Goal: Task Accomplishment & Management: Use online tool/utility

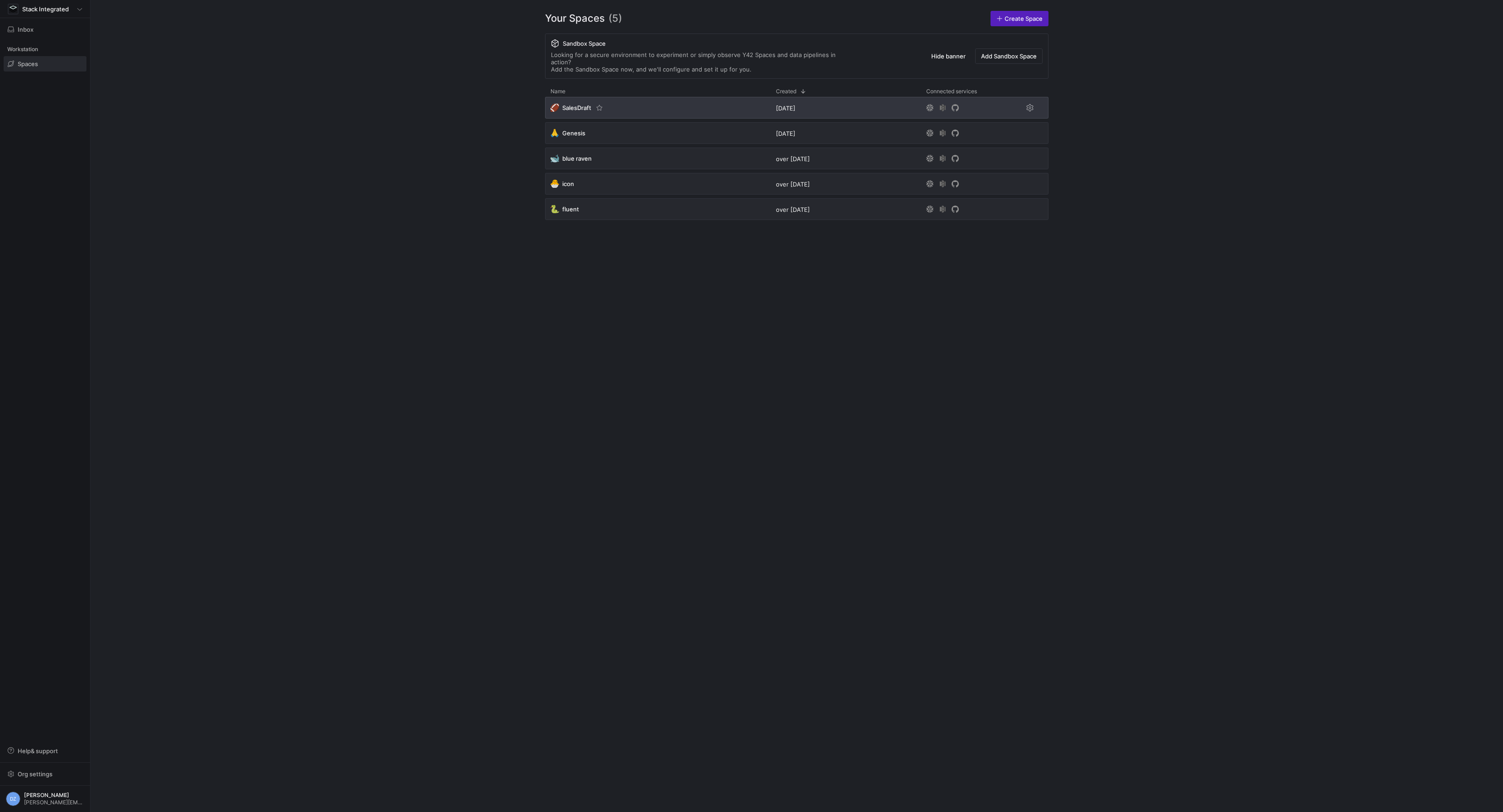
click at [565, 97] on div "🏈 SalesDraft" at bounding box center [658, 107] width 225 height 22
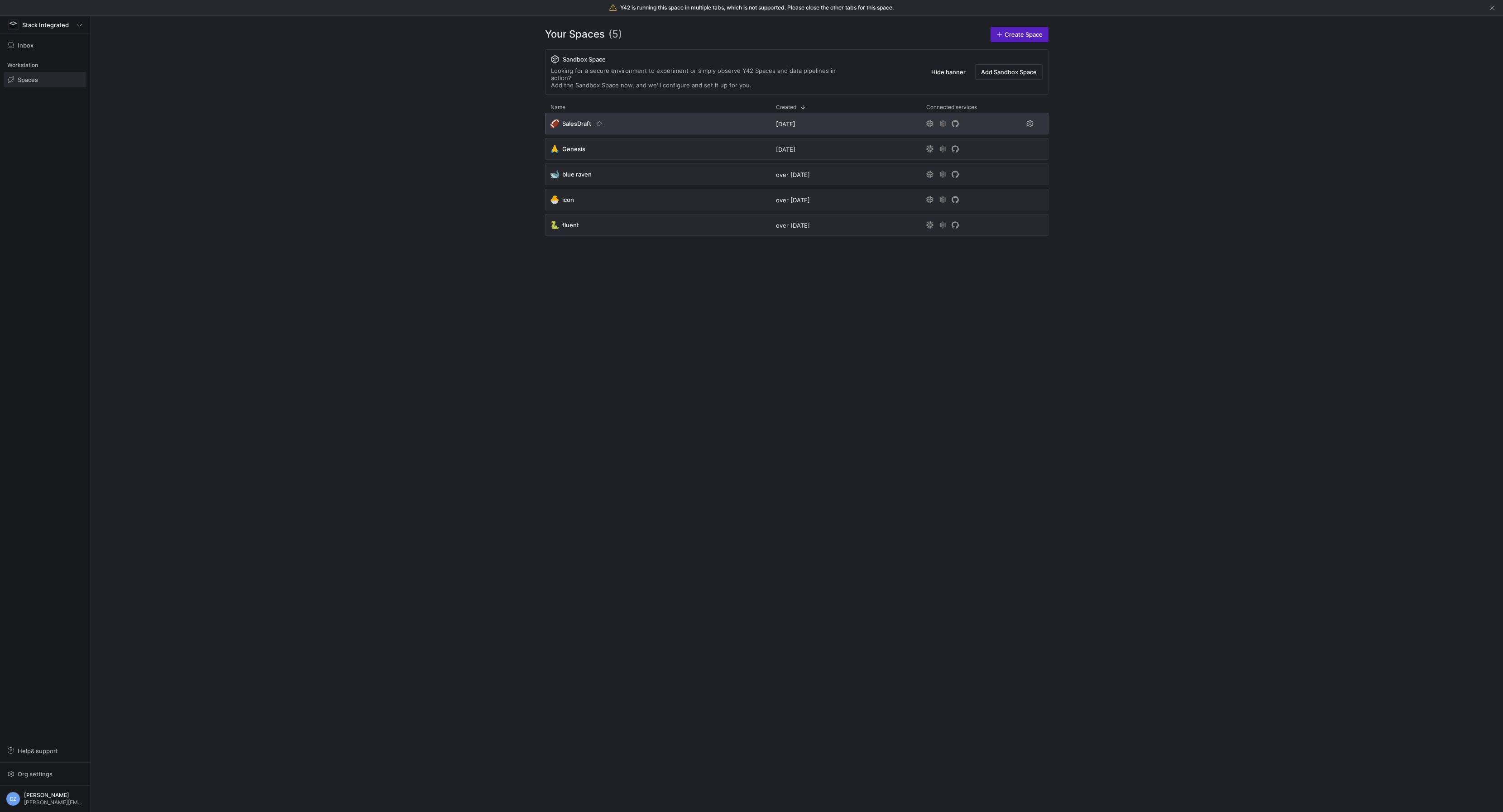
click at [573, 113] on div "🏈 SalesDraft" at bounding box center [658, 123] width 225 height 22
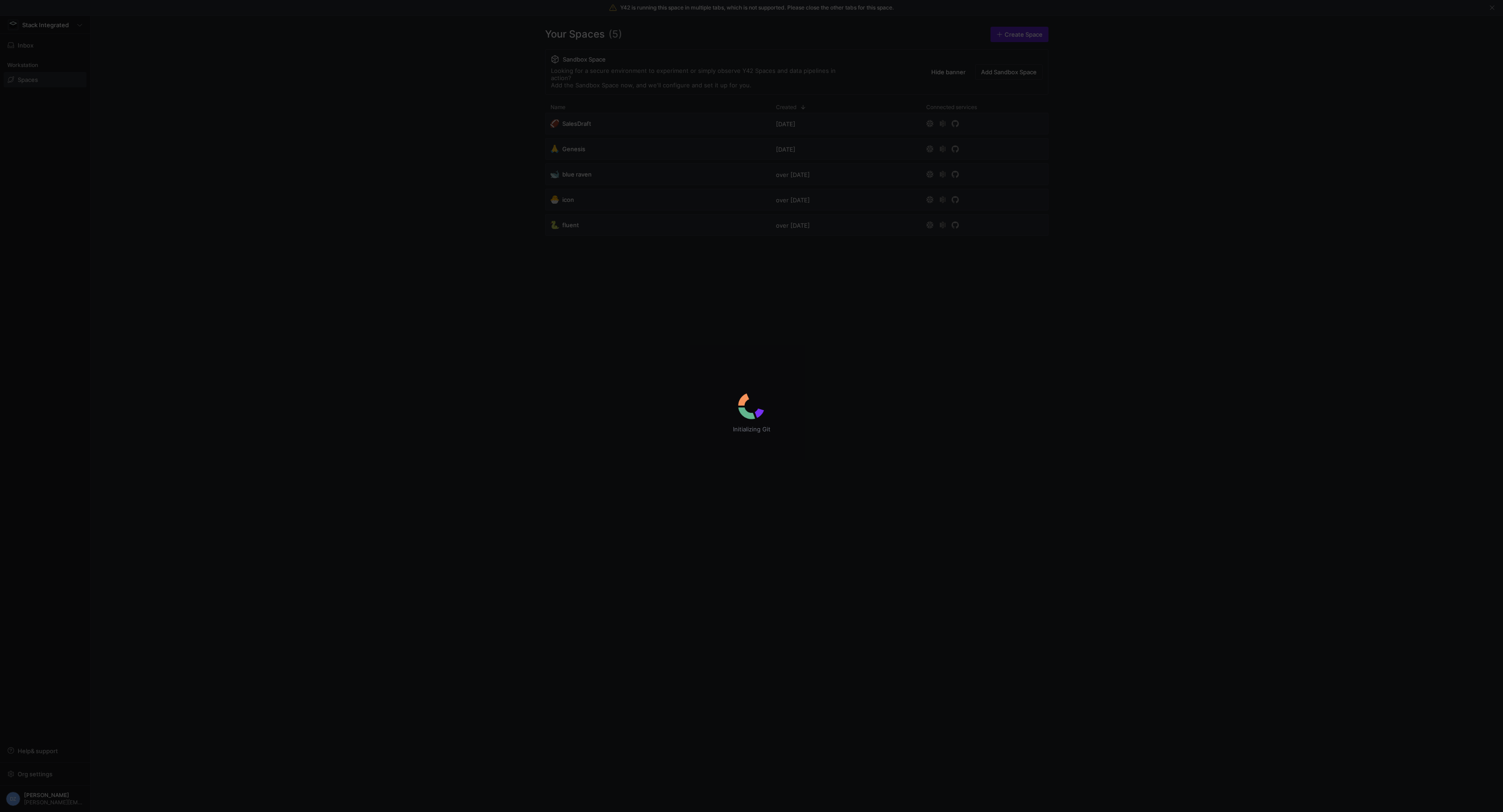
click at [341, 191] on div "Initializing Git" at bounding box center [752, 406] width 1503 height 812
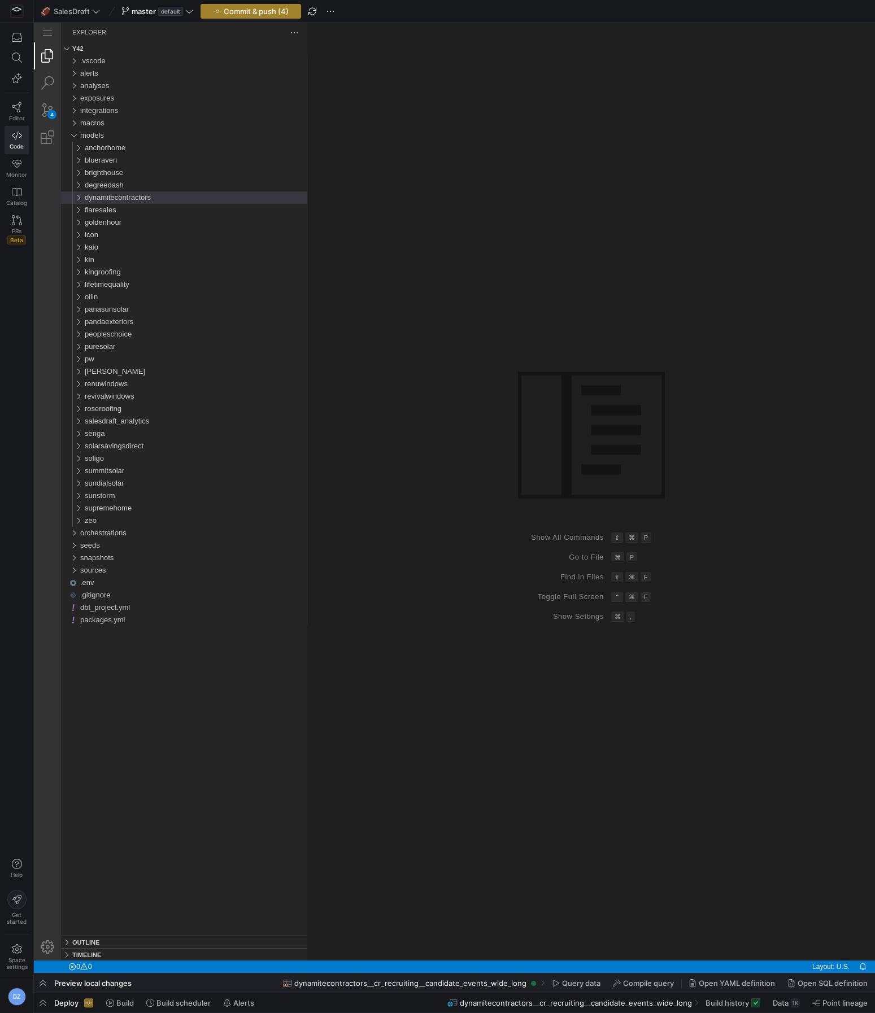
click at [236, 14] on span "Commit & push (4)" at bounding box center [256, 11] width 65 height 9
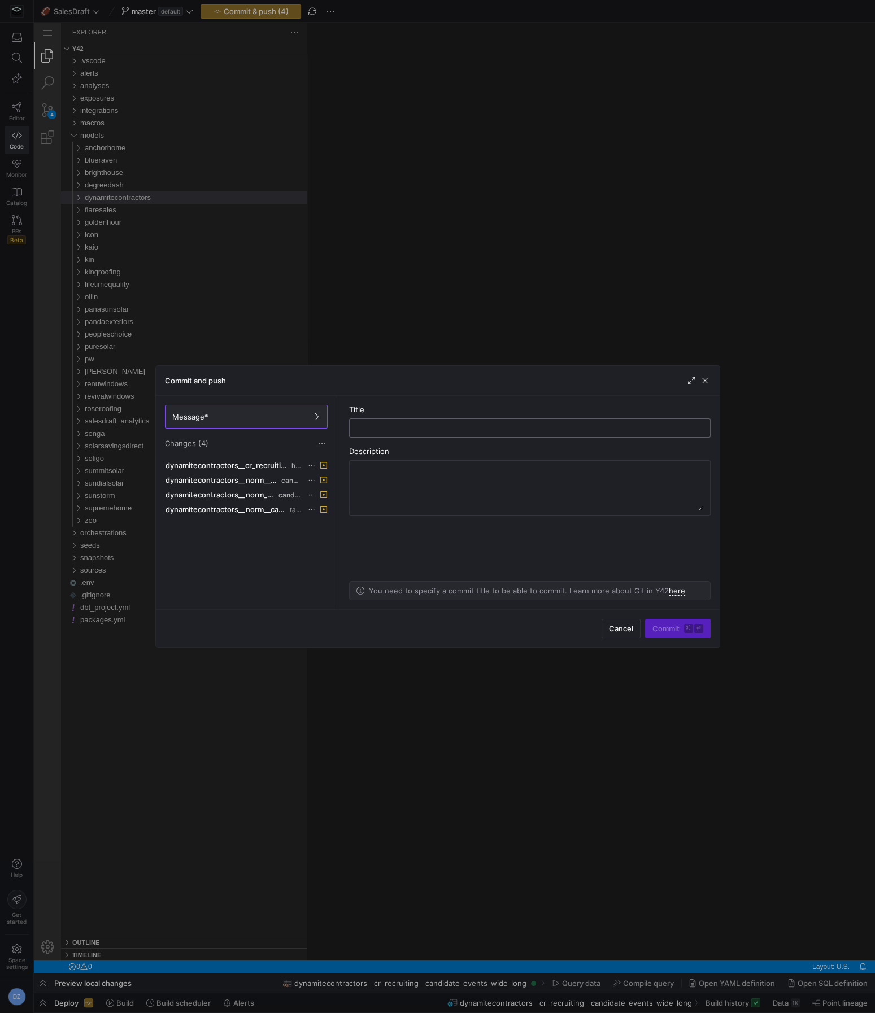
click at [0, 0] on input "text" at bounding box center [0, 0] width 0 height 0
type input "updating dynamite with new models"
click at [659, 938] on span "submit" at bounding box center [420, 944] width 841 height 12
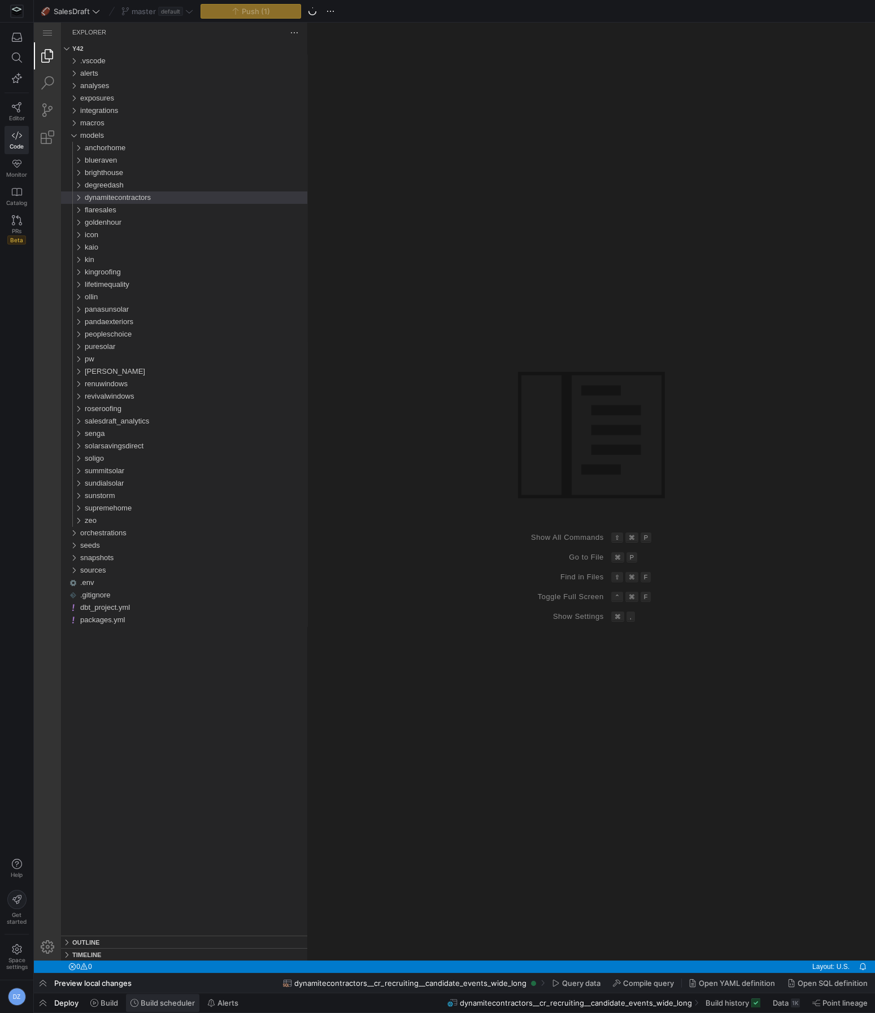
click at [154, 417] on span "Build scheduler" at bounding box center [162, 411] width 222 height 12
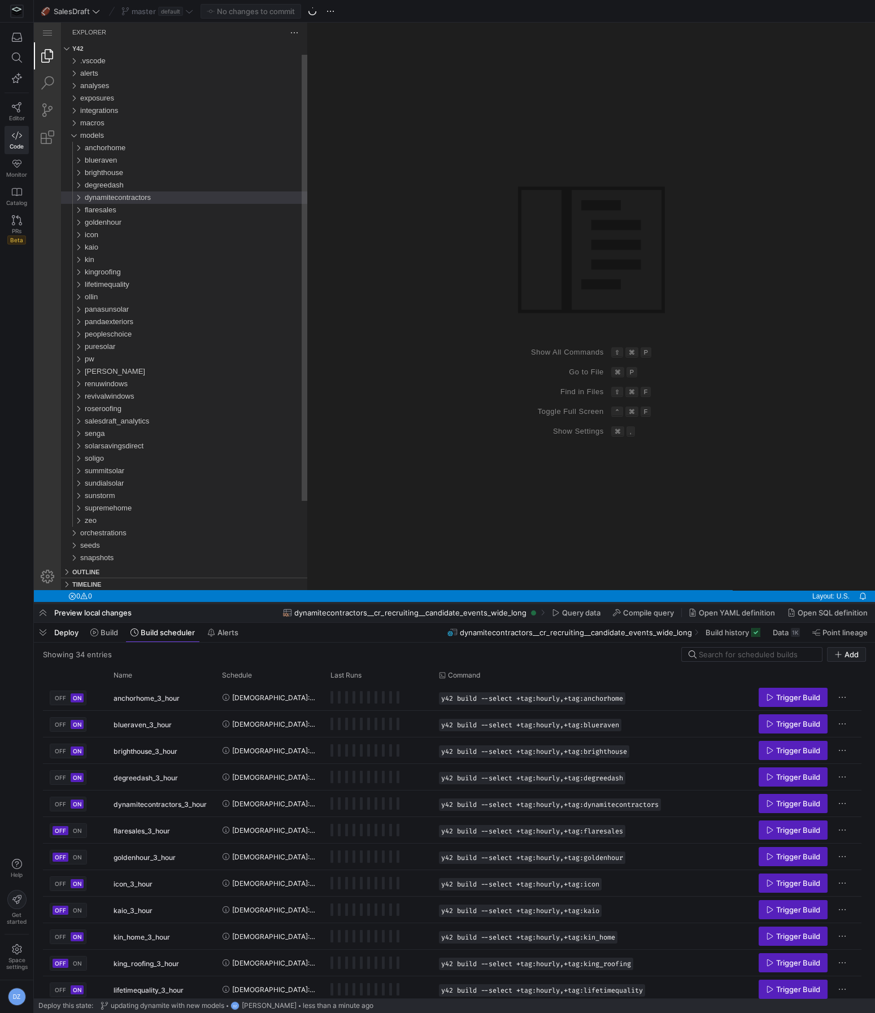
drag, startPoint x: 370, startPoint y: 807, endPoint x: 352, endPoint y: 604, distance: 204.7
click at [273, 529] on div at bounding box center [159, 523] width 227 height 12
click at [706, 654] on input at bounding box center [756, 654] width 116 height 9
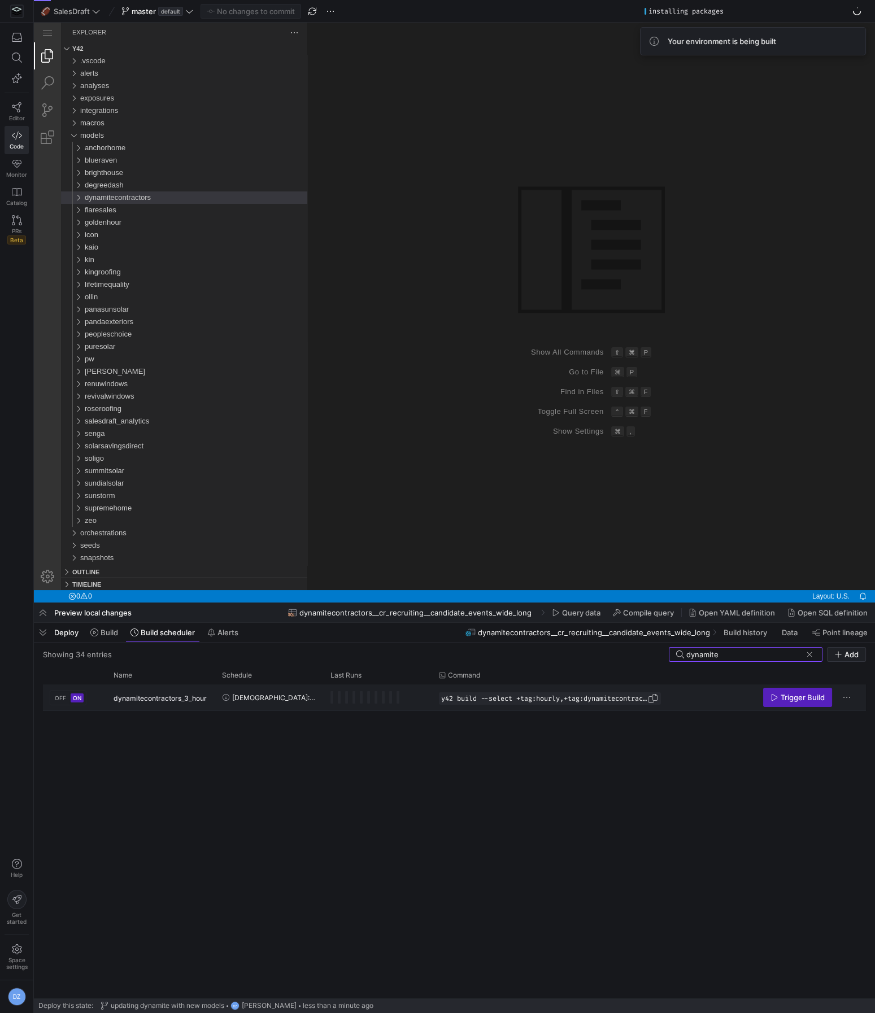
type input "dynamite"
click at [657, 698] on span "Press SPACE to select this row." at bounding box center [652, 698] width 11 height 11
click at [43, 405] on span "Build" at bounding box center [40, 398] width 5 height 12
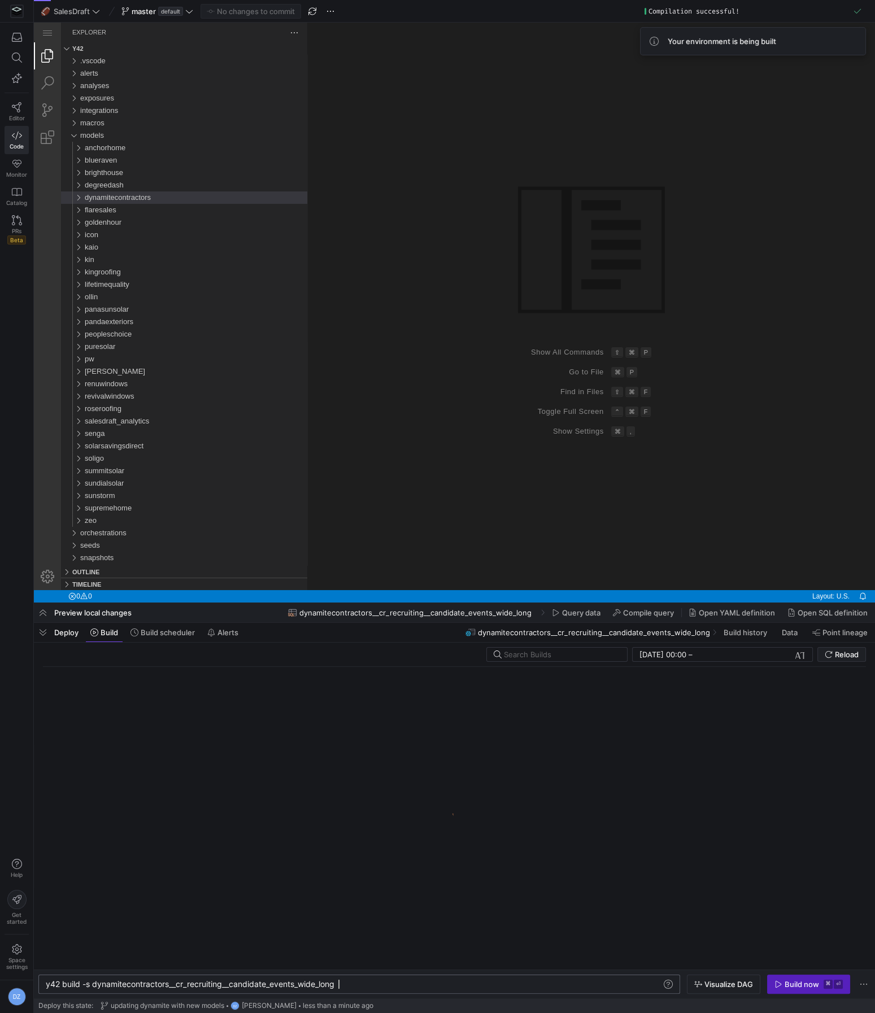
click at [107, 983] on div "y42 build -s dynamitecontractors__cr_recruiting__c andidate_events_wide_long" at bounding box center [354, 984] width 617 height 9
type textarea "y42 build --select +tag:hourly,+tag:dynamitecontractors"
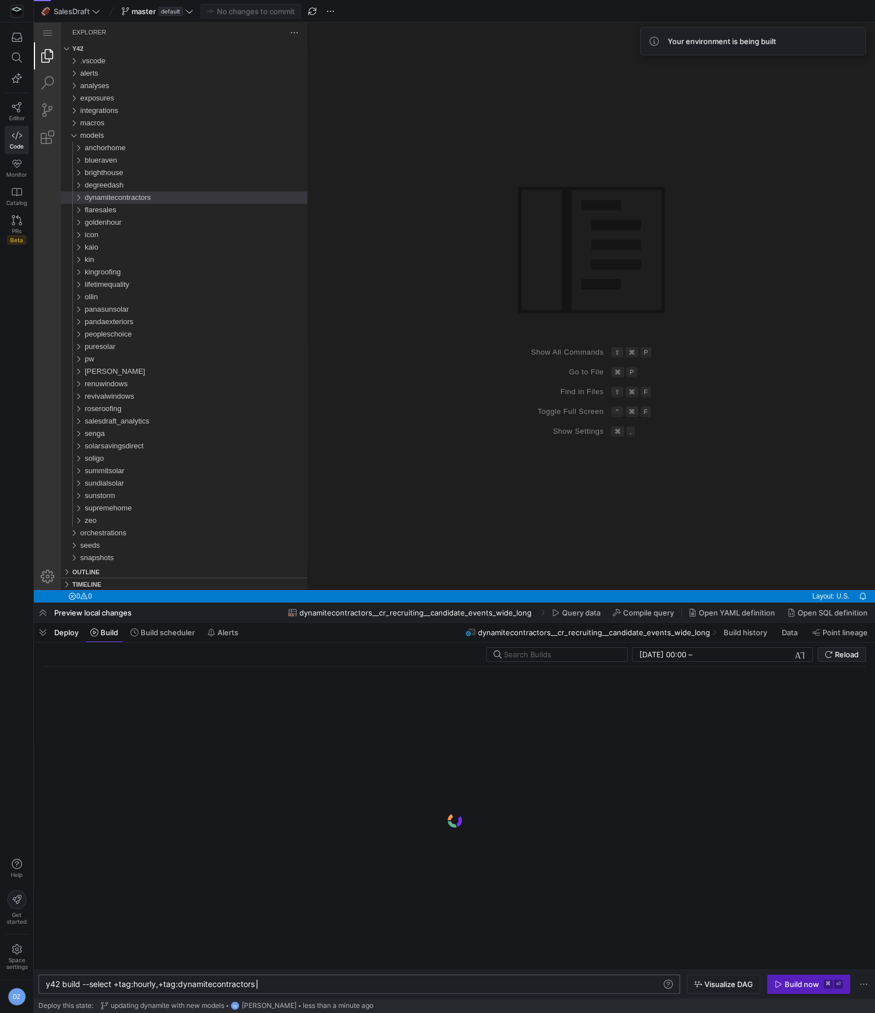
scroll to position [0, 210]
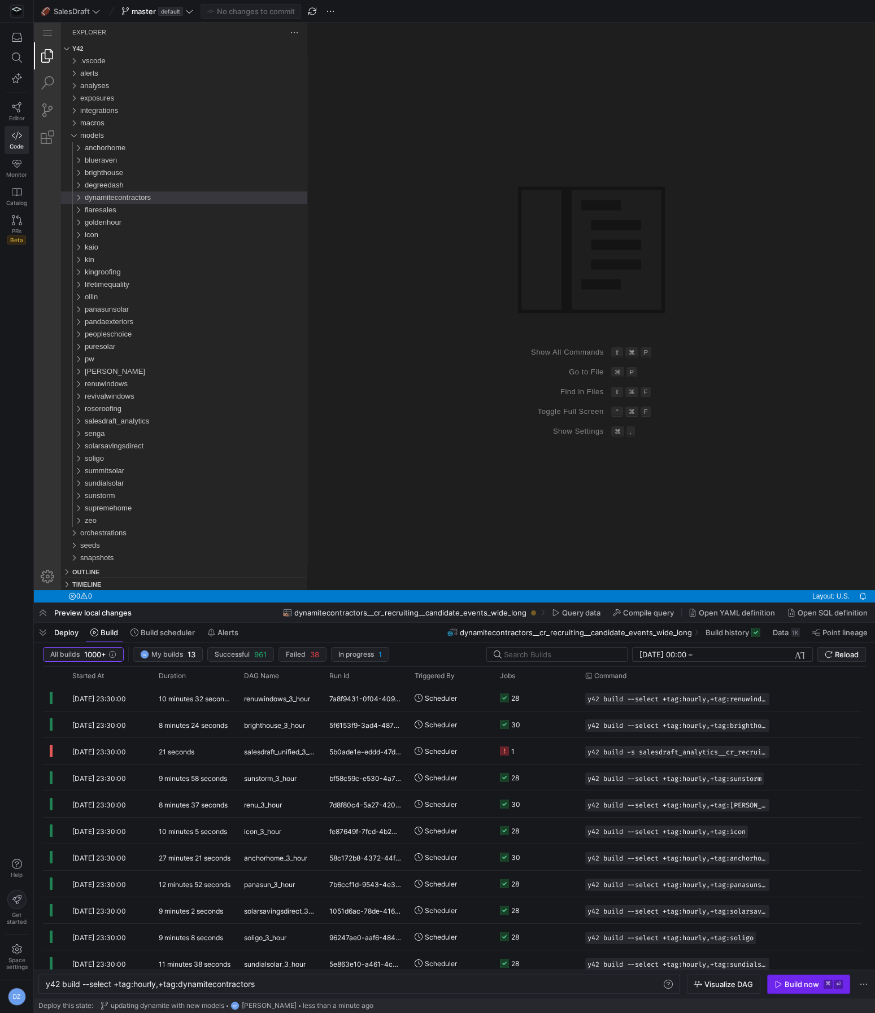
click at [785, 974] on button "Build now ⌘ ⏎" at bounding box center [808, 983] width 83 height 19
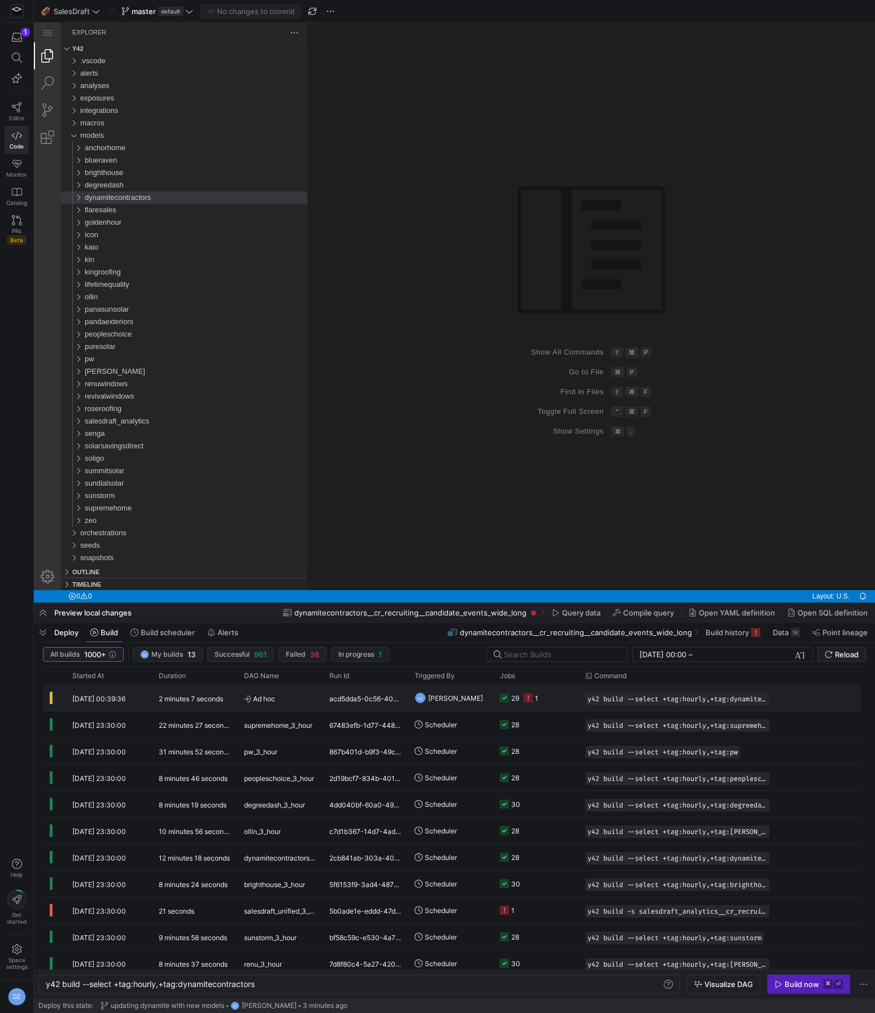
click at [346, 698] on div "acd5dda5-0c56-4014-b5e8-63acce56dea3" at bounding box center [364, 698] width 85 height 26
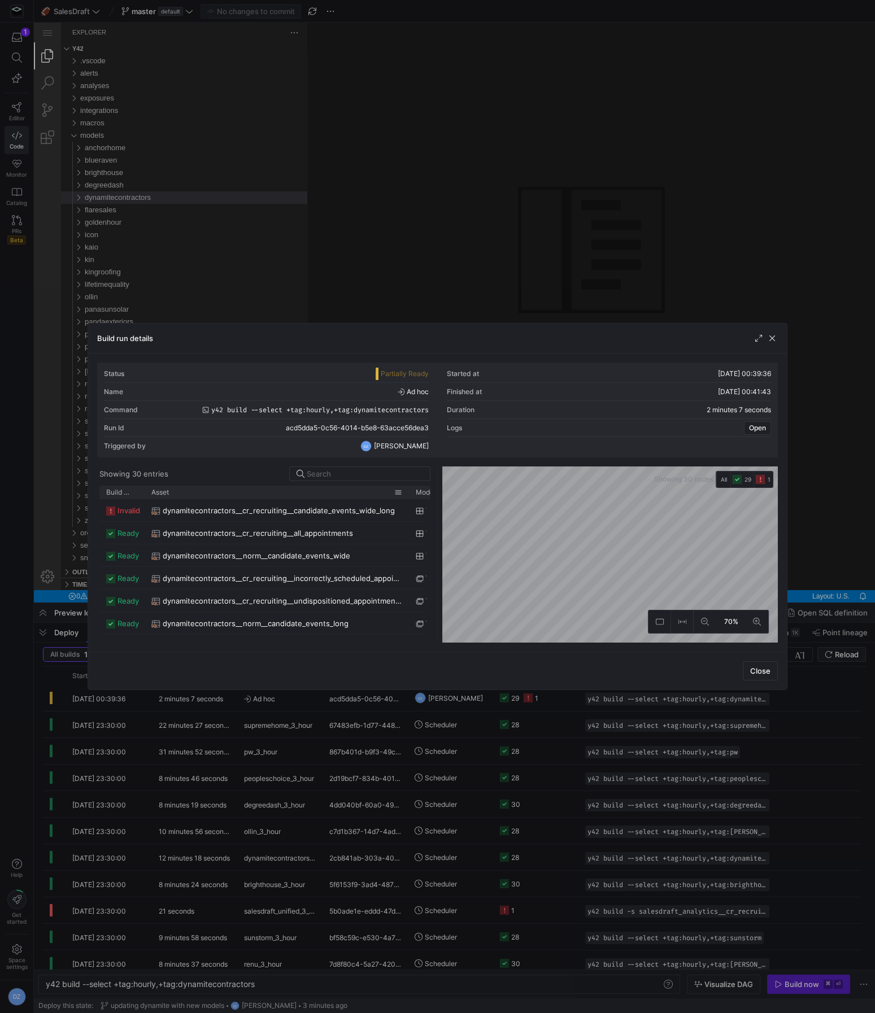
drag, startPoint x: 174, startPoint y: 491, endPoint x: 405, endPoint y: 495, distance: 230.9
click at [406, 495] on div at bounding box center [408, 492] width 5 height 13
click at [295, 512] on span "dynamitecontractors__cr_recruiting__candidate_events_wide_long" at bounding box center [279, 511] width 232 height 22
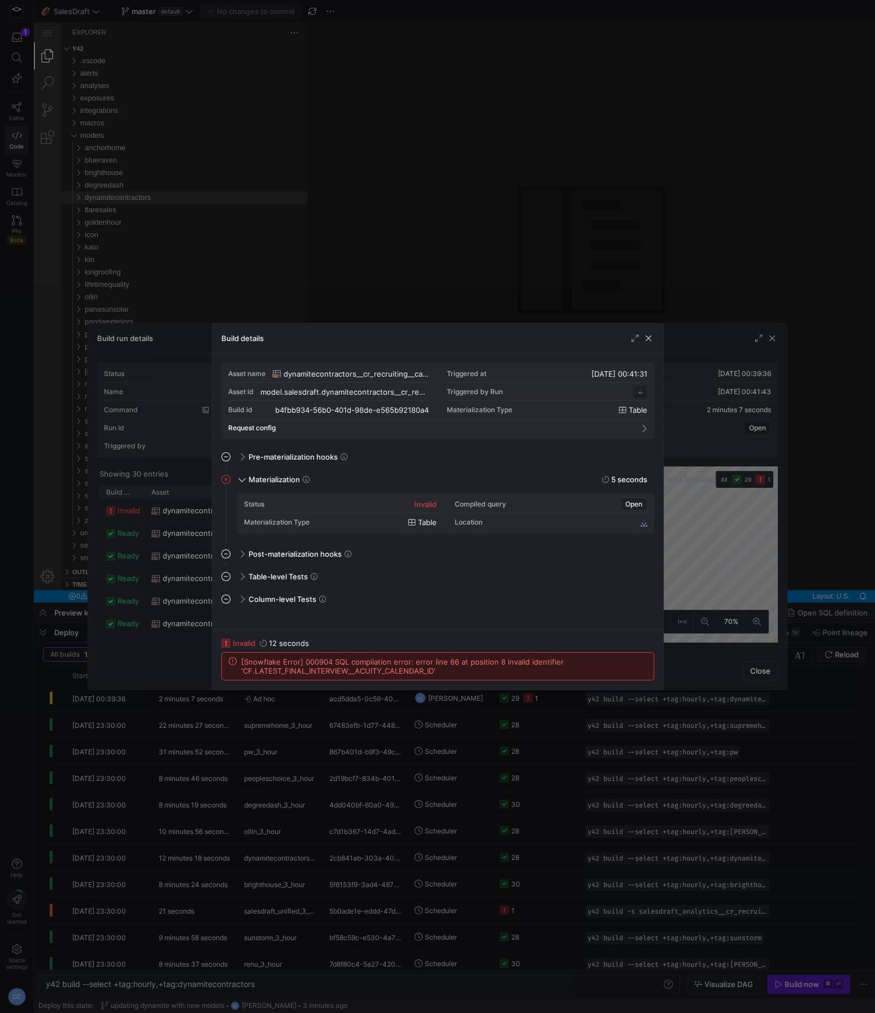
scroll to position [102, 0]
click at [350, 672] on span "[Snowflake Error] 000904 SQL compilation error: error line 66 at position 8 inv…" at bounding box center [443, 666] width 405 height 18
click at [649, 340] on span "button" at bounding box center [647, 338] width 11 height 11
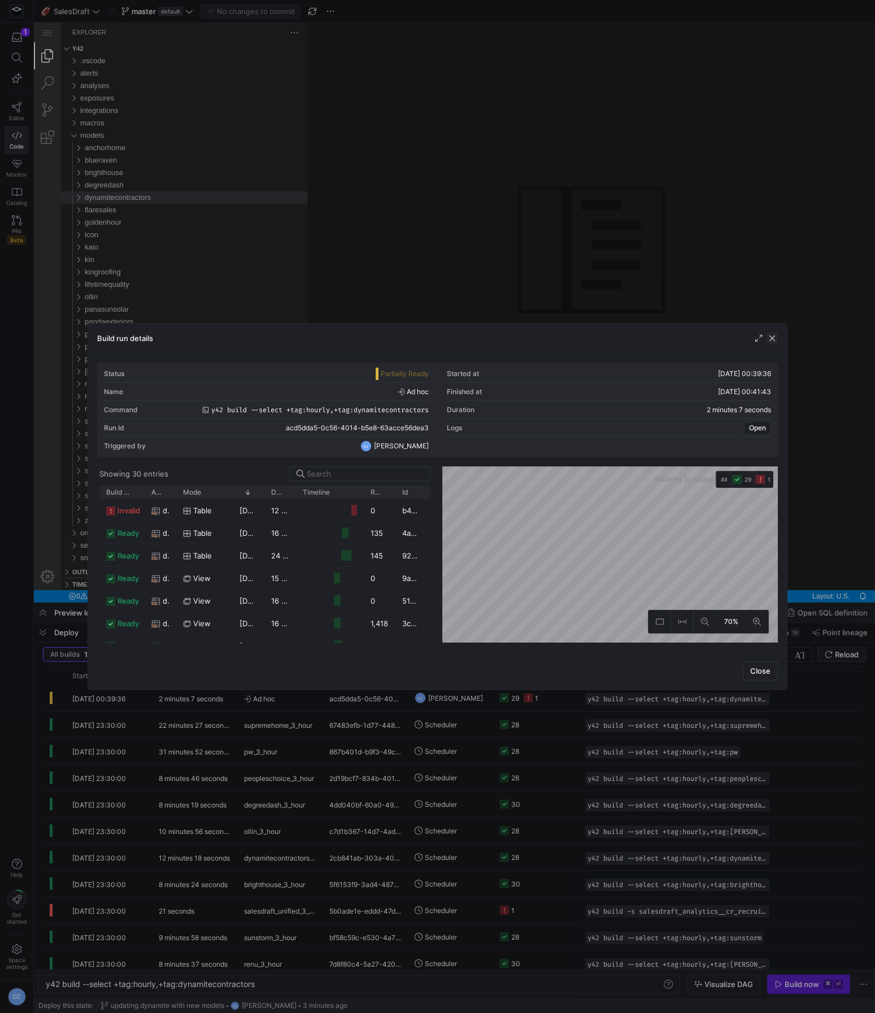
click at [770, 341] on span "button" at bounding box center [771, 338] width 11 height 11
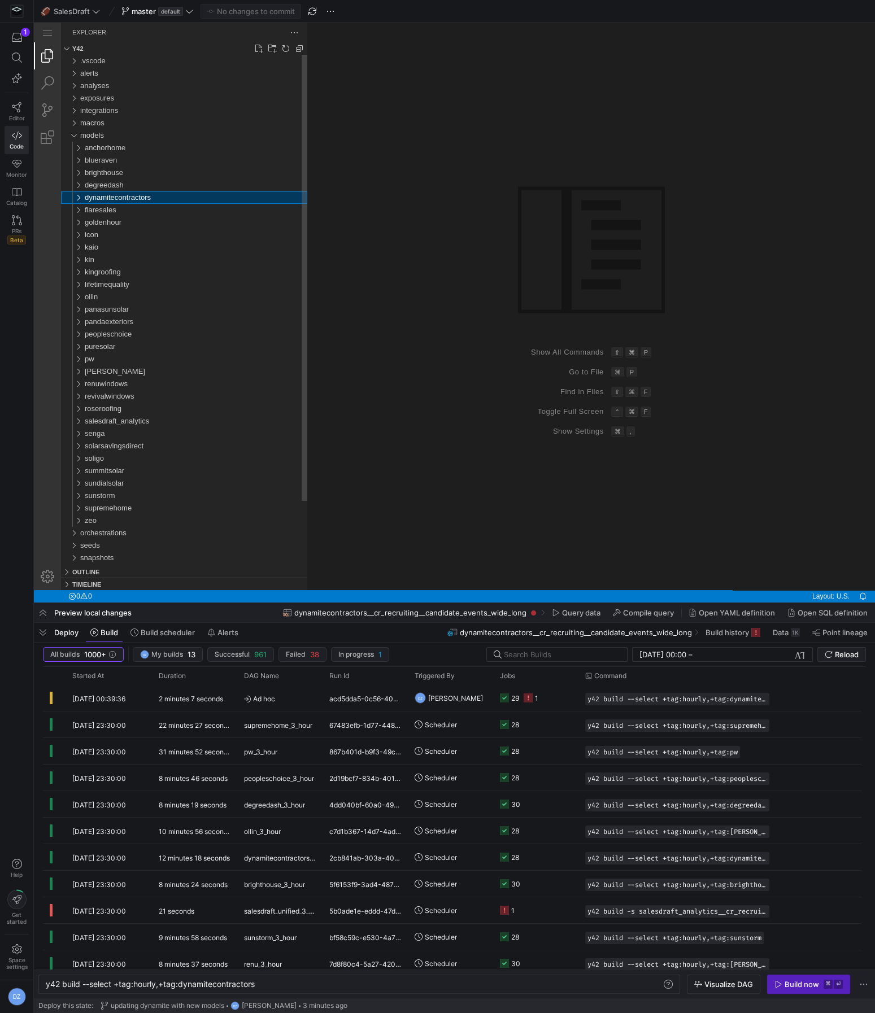
click at [171, 196] on div "dynamitecontractors" at bounding box center [196, 197] width 222 height 12
click at [134, 222] on div "normalized" at bounding box center [198, 222] width 218 height 12
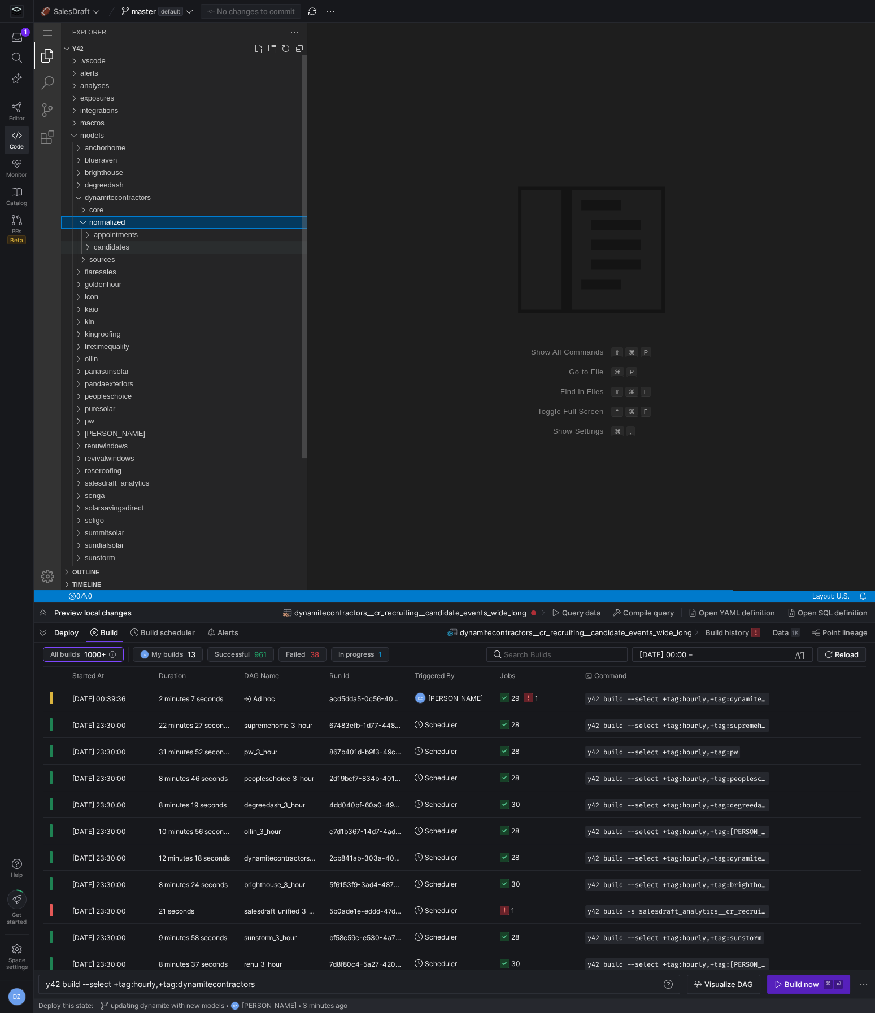
click at [124, 244] on span "candidates" at bounding box center [112, 247] width 36 height 8
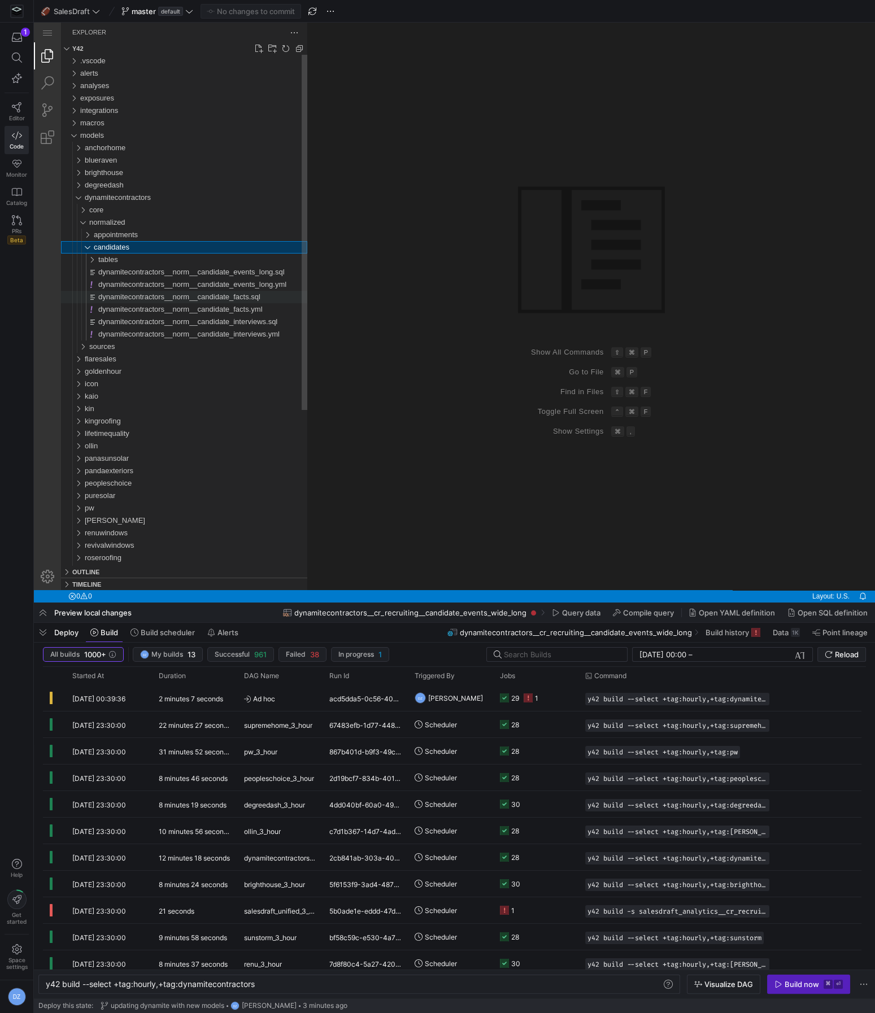
click at [135, 296] on span "dynamitecontractors__norm__candidate_facts.sql" at bounding box center [179, 296] width 162 height 8
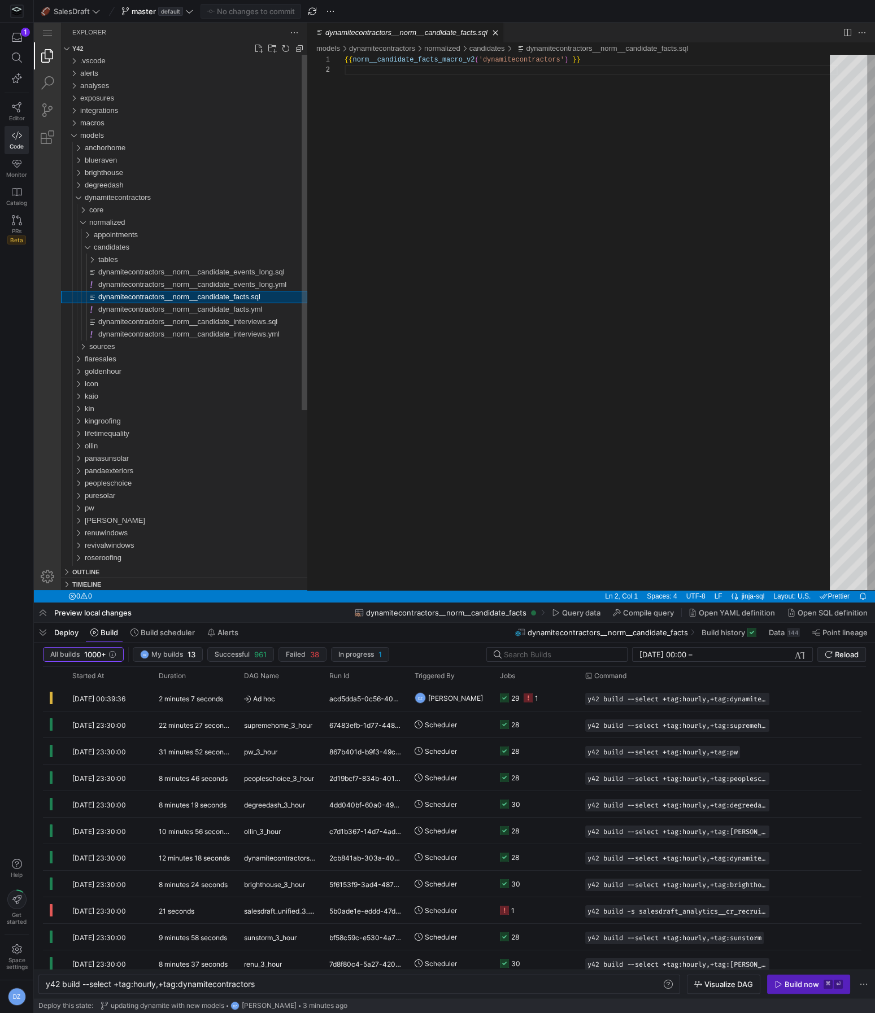
scroll to position [10, 0]
click at [129, 529] on icon at bounding box center [162, 523] width 222 height 12
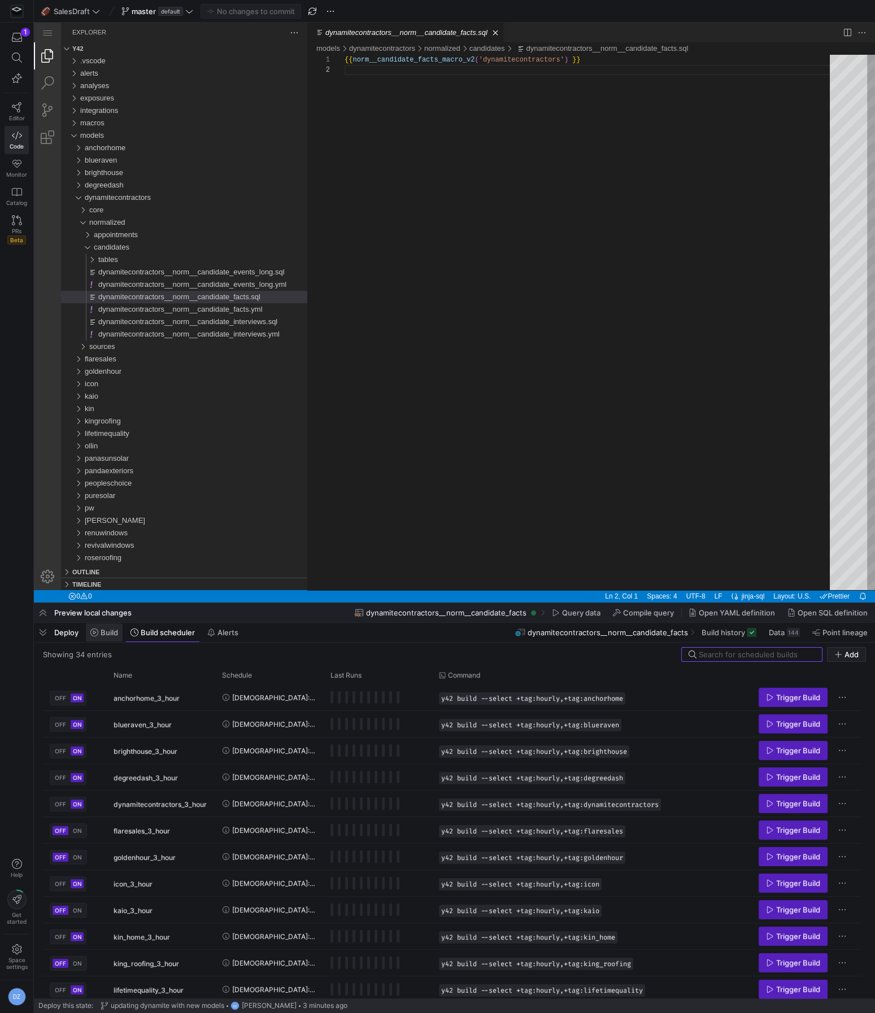
click at [112, 517] on span "Build" at bounding box center [162, 510] width 222 height 12
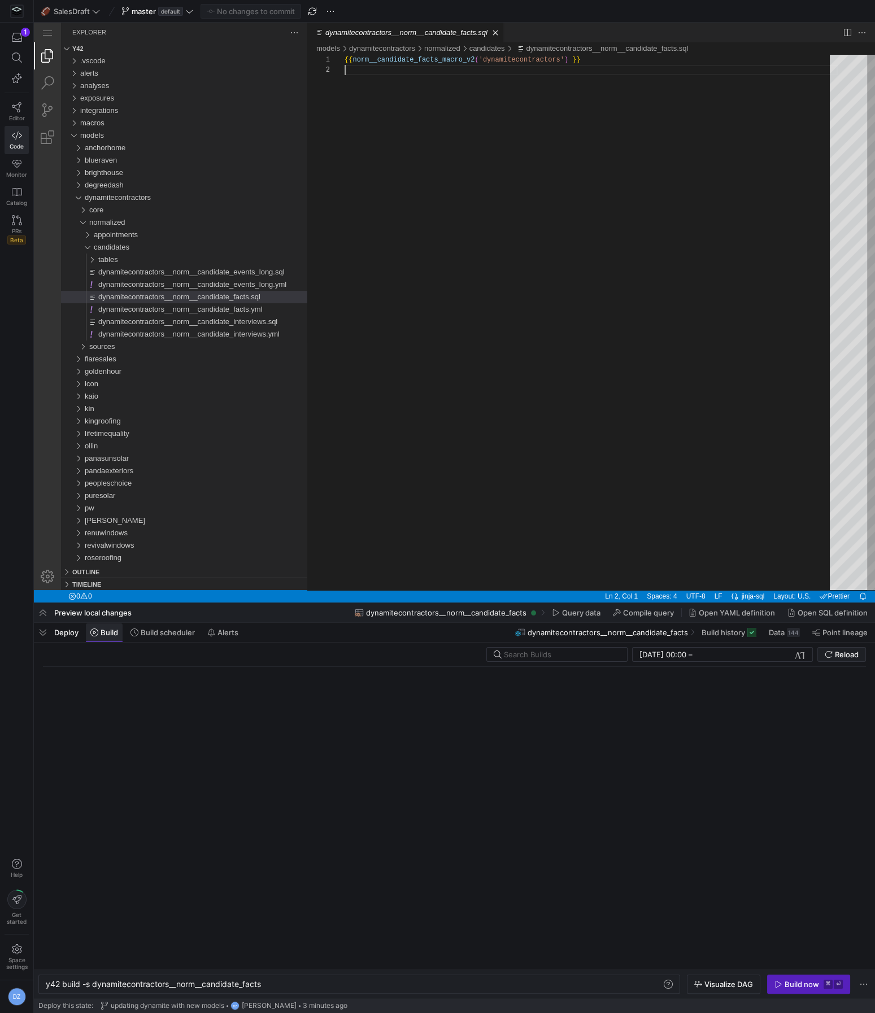
scroll to position [0, 216]
click at [93, 985] on div "y42 build -s dynamitecontractors__norm__candidate_ facts" at bounding box center [354, 984] width 617 height 9
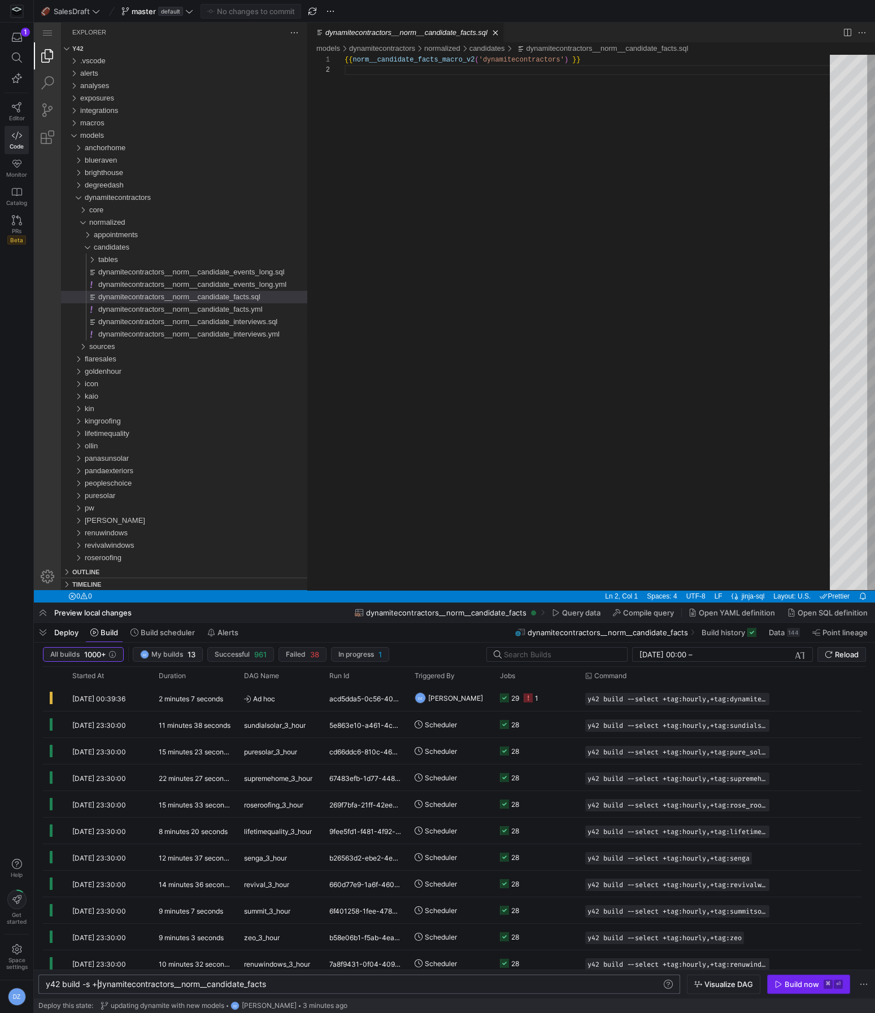
type textarea "y42 build -s +dynamitecontractors__norm__candidate_facts"
click at [786, 983] on div "Build now" at bounding box center [801, 984] width 34 height 9
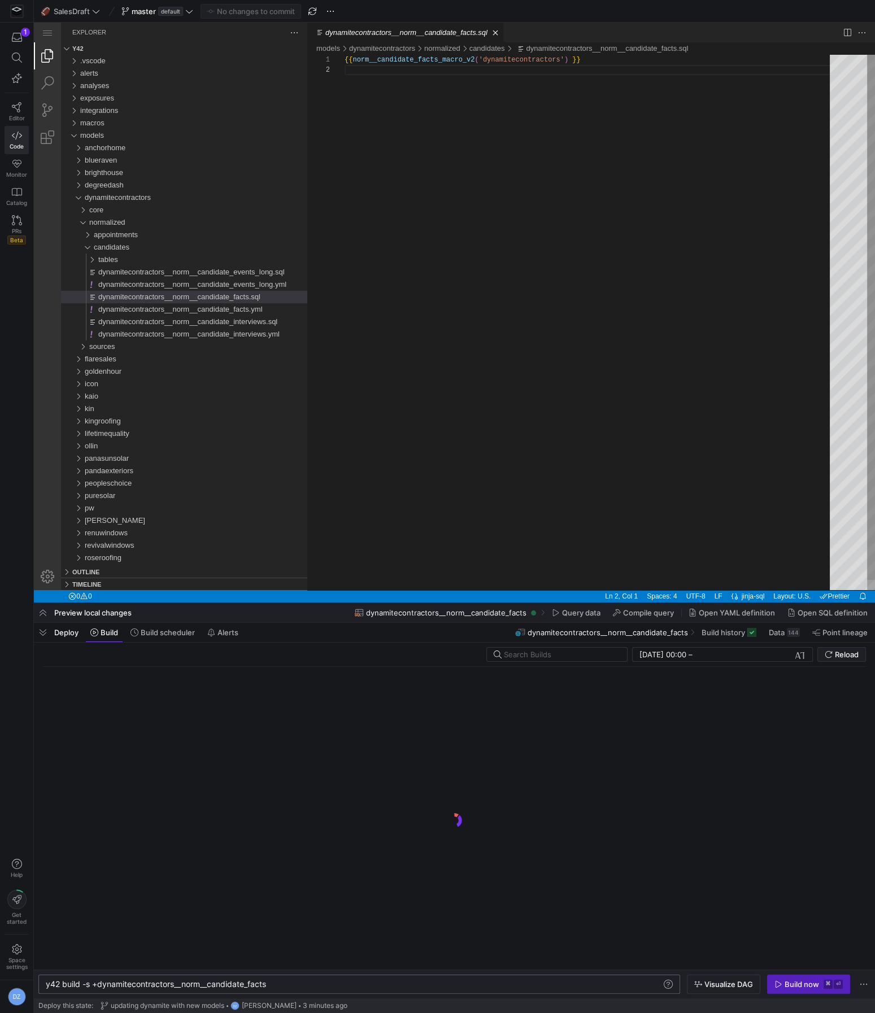
click at [465, 333] on div "{{ norm__candidate_facts_macro_v2 ( 'dynamitecontractors' ) }}" at bounding box center [590, 327] width 493 height 545
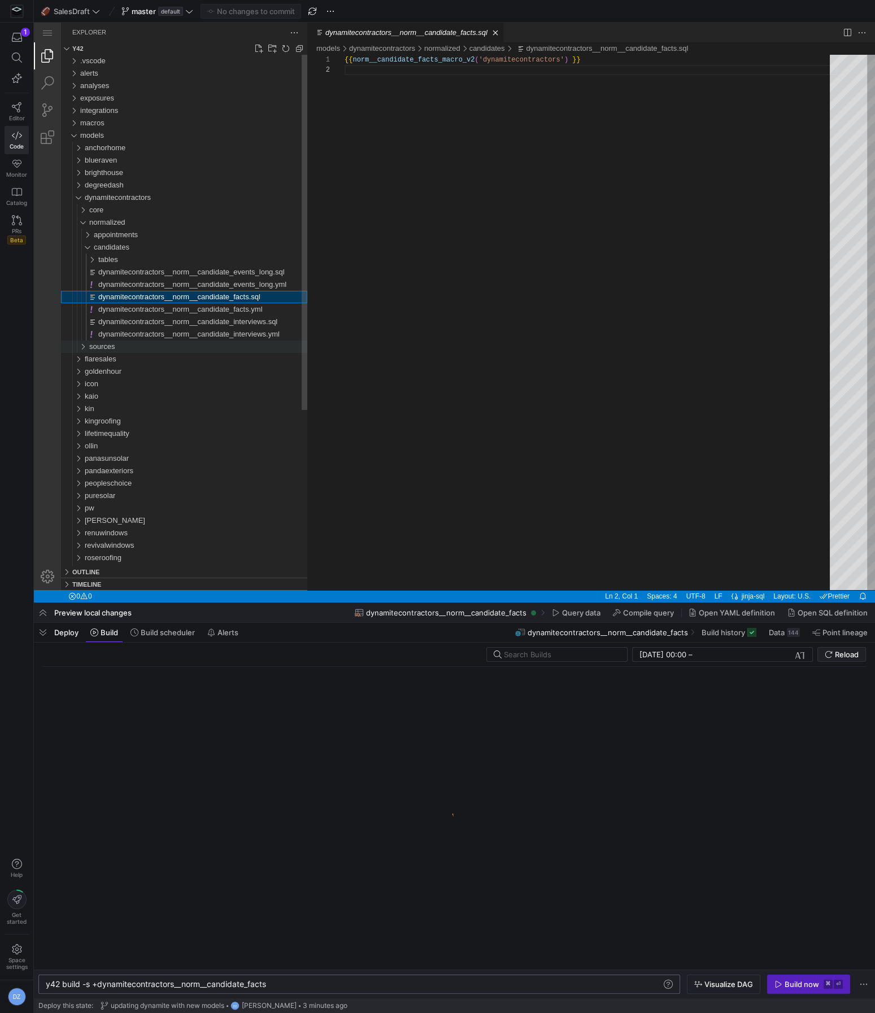
click at [149, 343] on div "sources" at bounding box center [198, 346] width 218 height 12
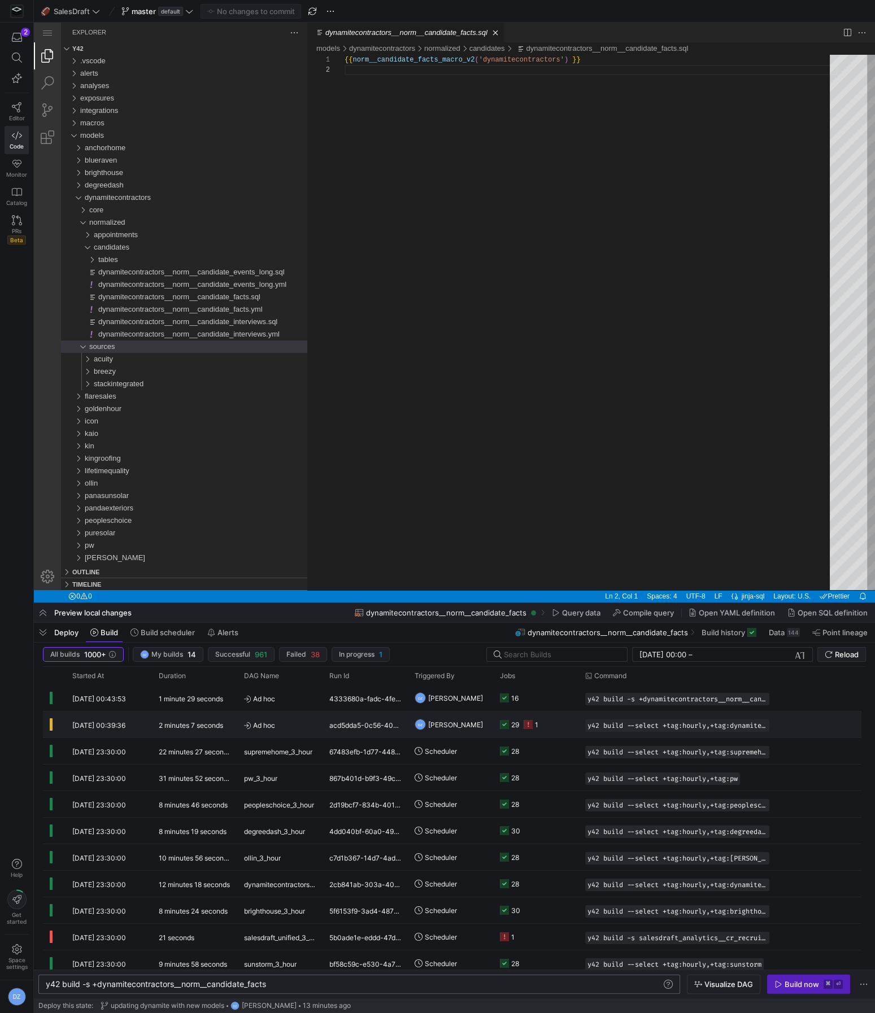
click at [199, 719] on div "2 minutes 7 seconds" at bounding box center [194, 724] width 85 height 26
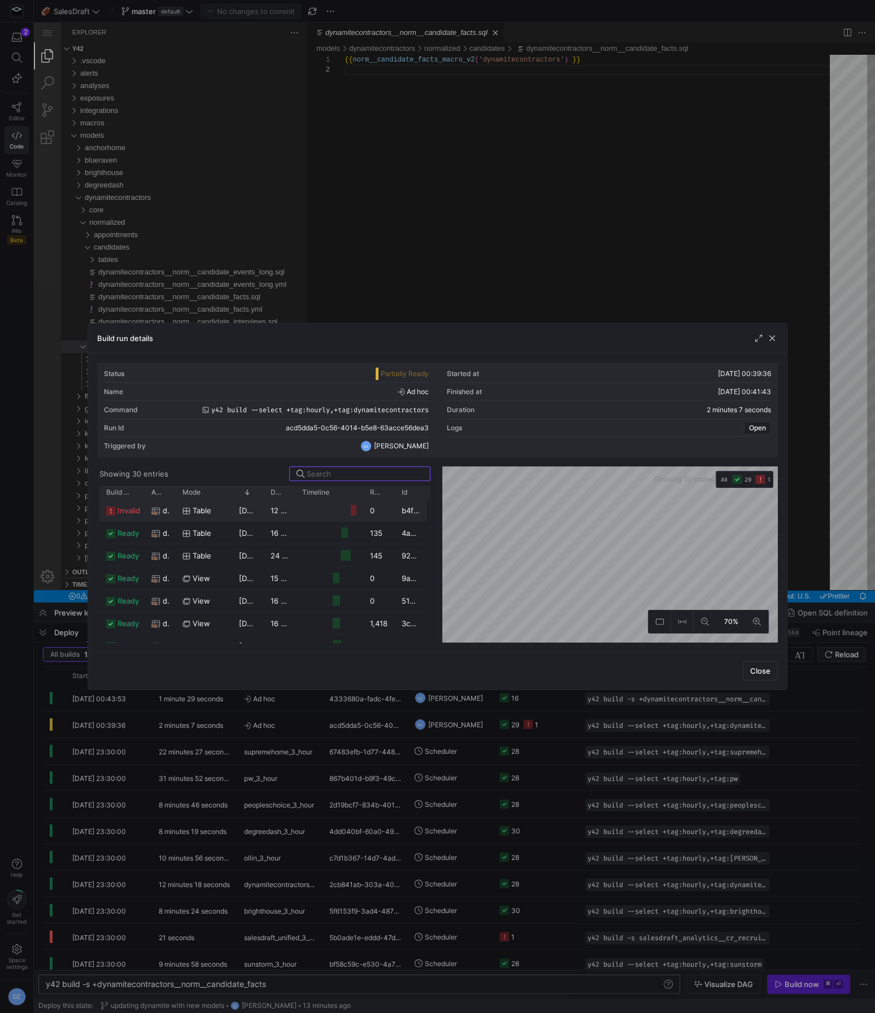
click at [126, 510] on span "invalid" at bounding box center [128, 511] width 23 height 22
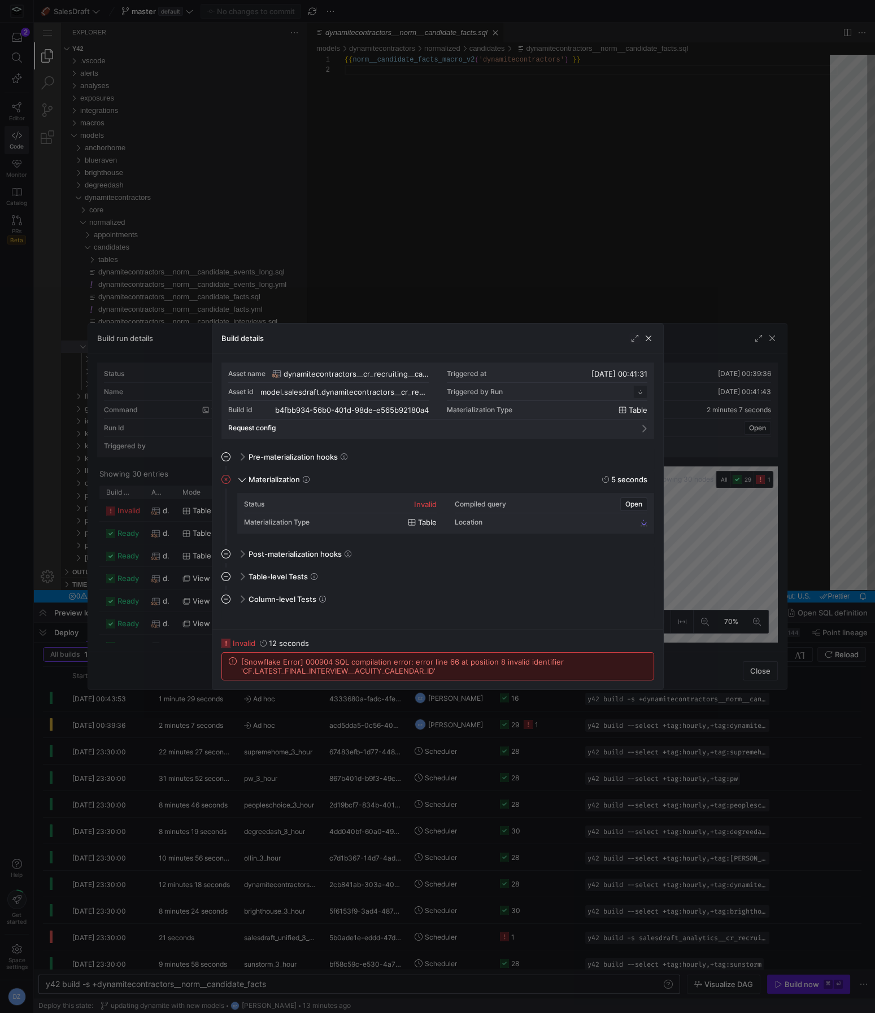
scroll to position [102, 0]
click at [394, 673] on span "[Snowflake Error] 000904 SQL compilation error: error line 66 at position 8 inv…" at bounding box center [443, 666] width 405 height 18
copy span "LATEST_FINAL_INTERVIEW__ACUITY_CALENDAR_ID"
click at [644, 342] on span "button" at bounding box center [647, 338] width 11 height 11
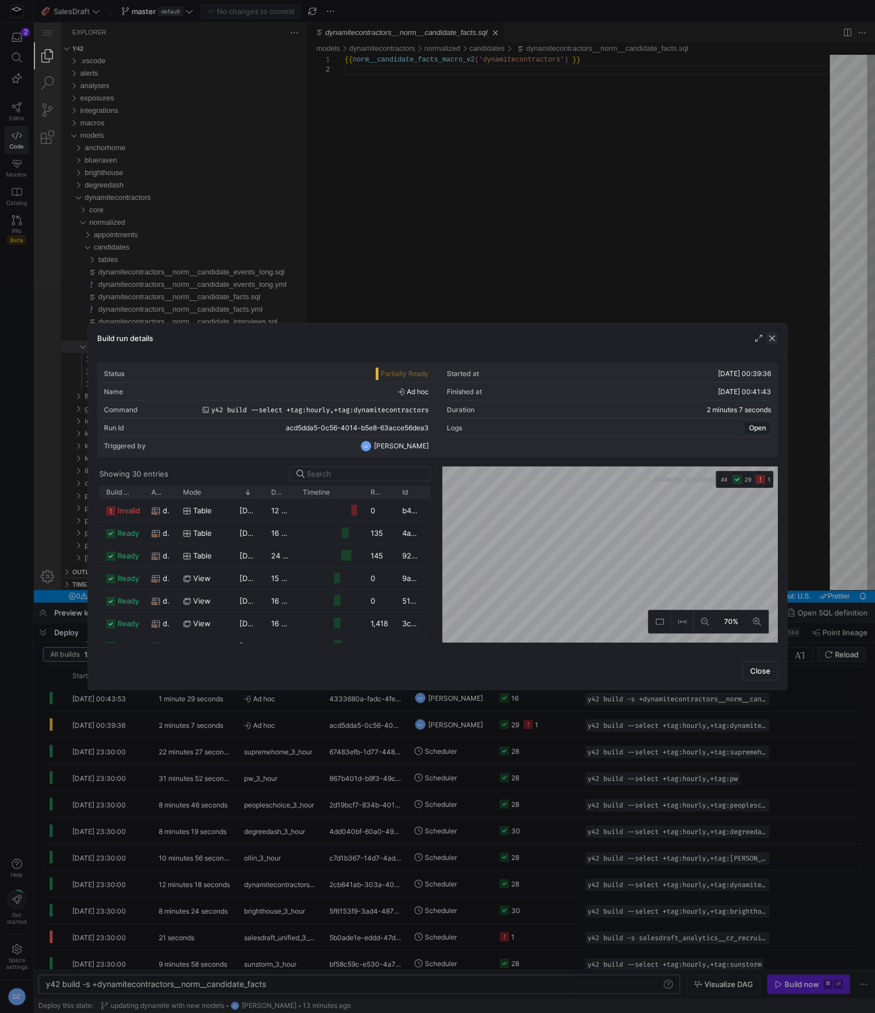
click at [772, 342] on span "button" at bounding box center [771, 338] width 11 height 11
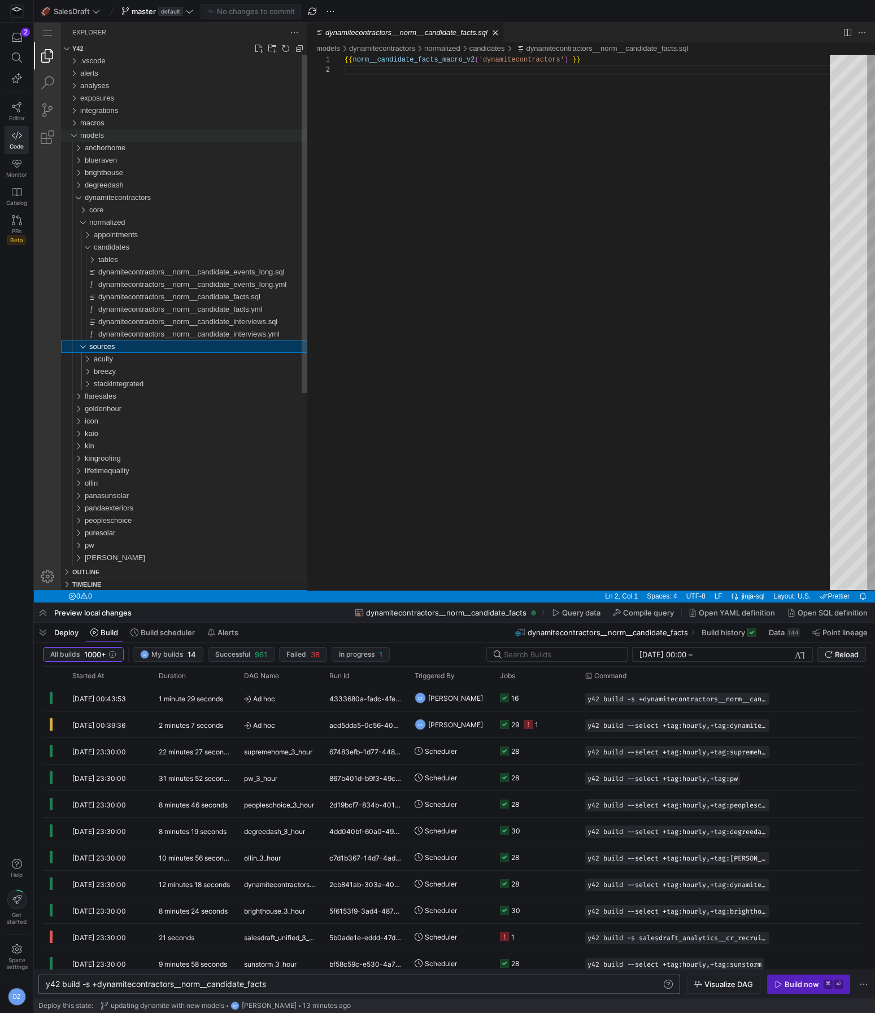
click at [162, 132] on div "models" at bounding box center [193, 135] width 227 height 12
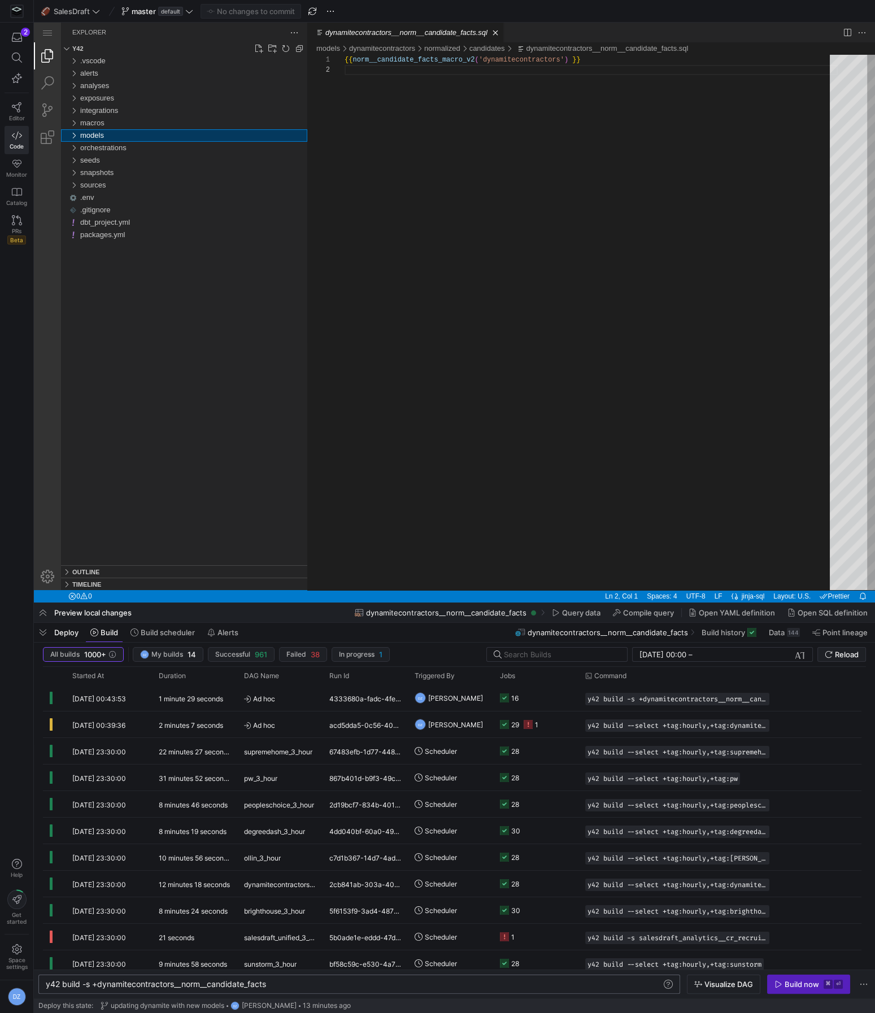
click at [161, 137] on div "models" at bounding box center [193, 135] width 227 height 12
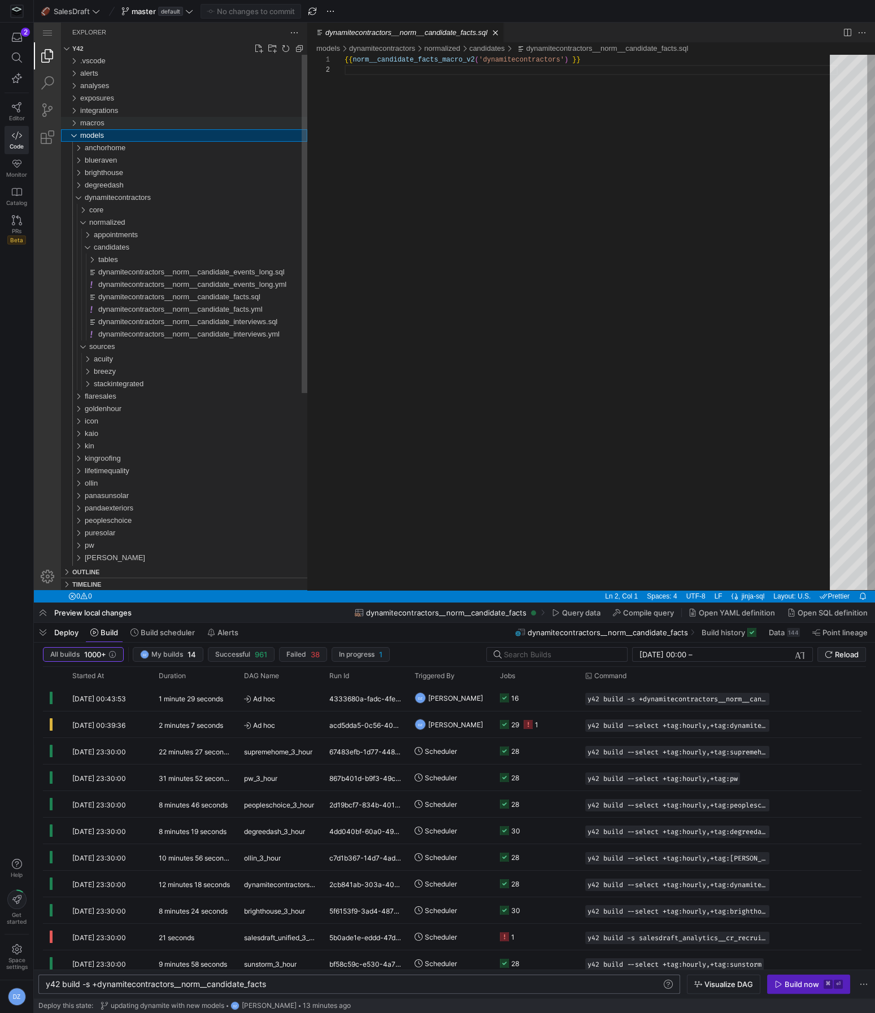
click at [163, 124] on div "macros" at bounding box center [193, 123] width 227 height 12
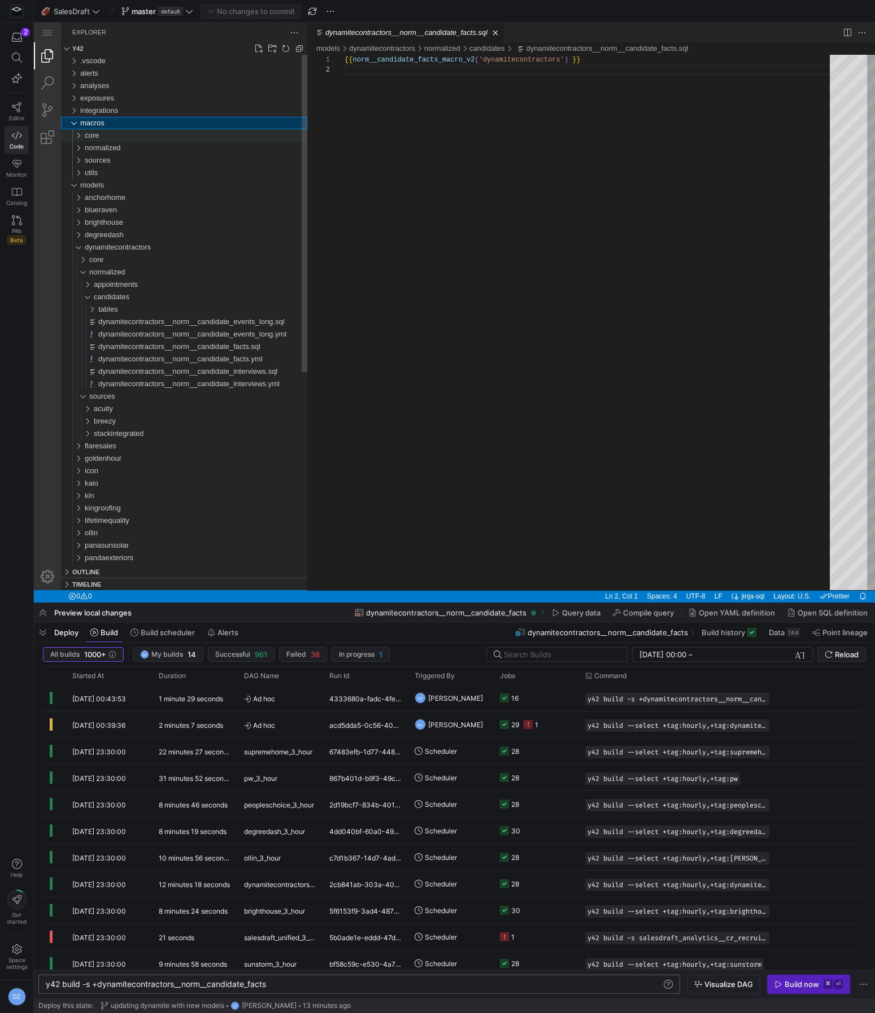
click at [160, 136] on div "core" at bounding box center [196, 135] width 222 height 12
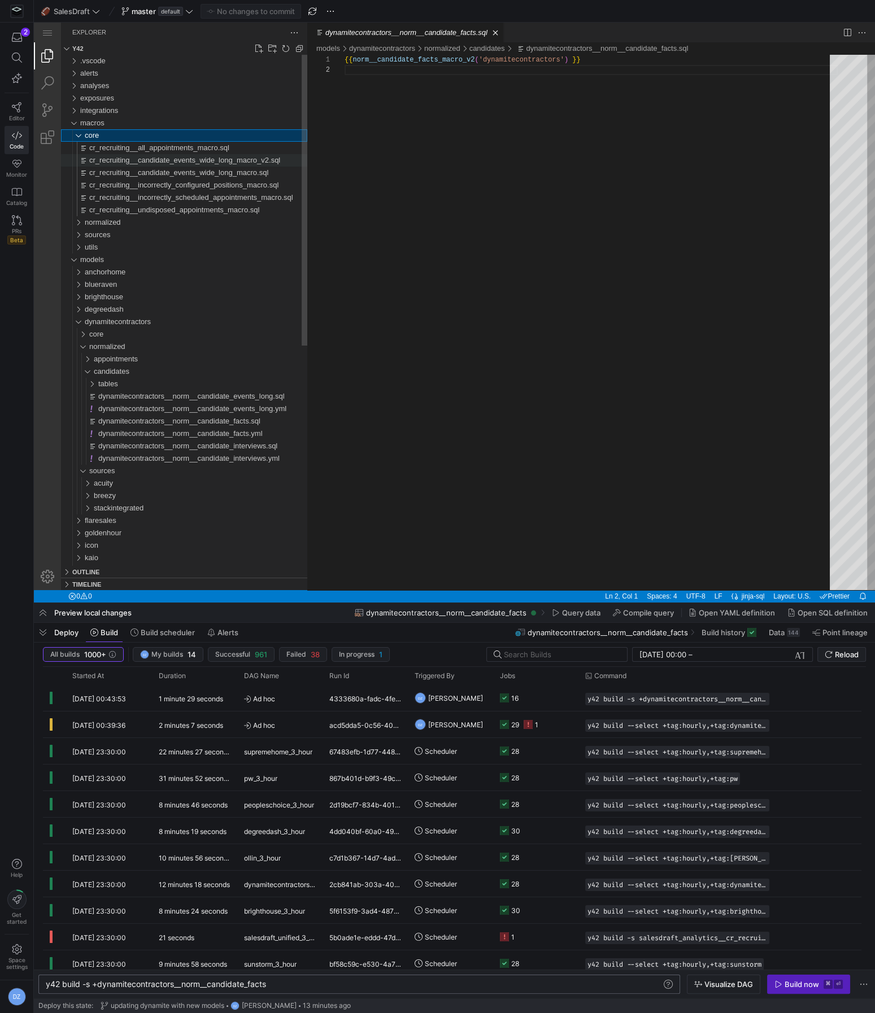
click at [160, 159] on span "cr_recruiting__candidate_events_wide_long_macro_v2.sql" at bounding box center [184, 160] width 191 height 8
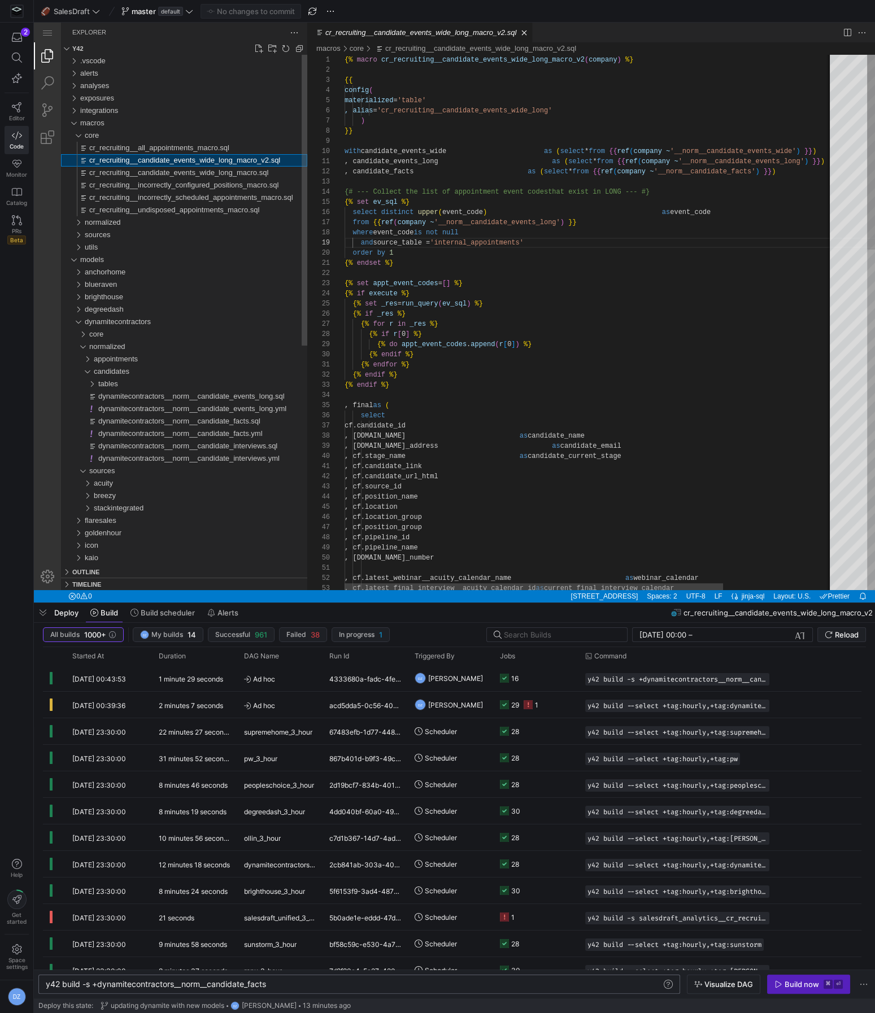
scroll to position [102, 187]
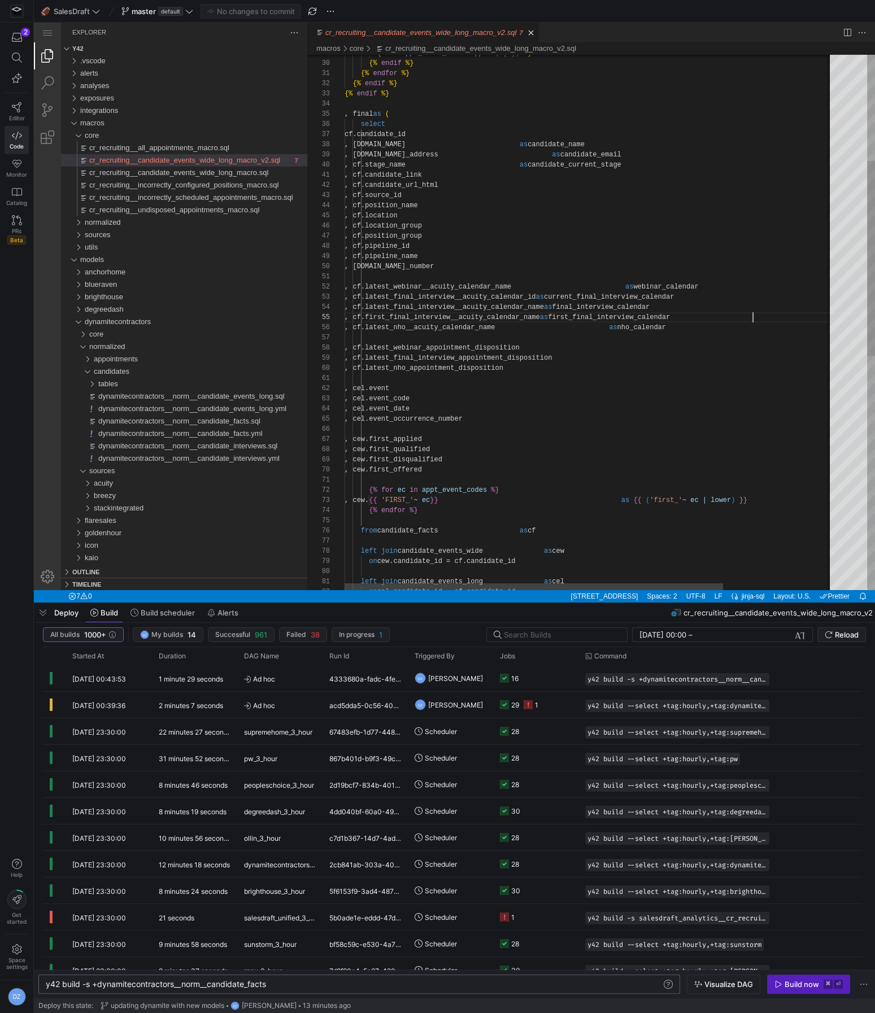
click at [753, 317] on div "{% do appt_event_codes . append ( r [ 0 ] ) %} {% endif %} {% endfor %} {% endi…" at bounding box center [659, 498] width 631 height 1470
click at [753, 329] on div "{% do appt_event_codes . append ( r [ 0 ] ) %} {% endif %} {% endfor %} {% endi…" at bounding box center [712, 498] width 737 height 1470
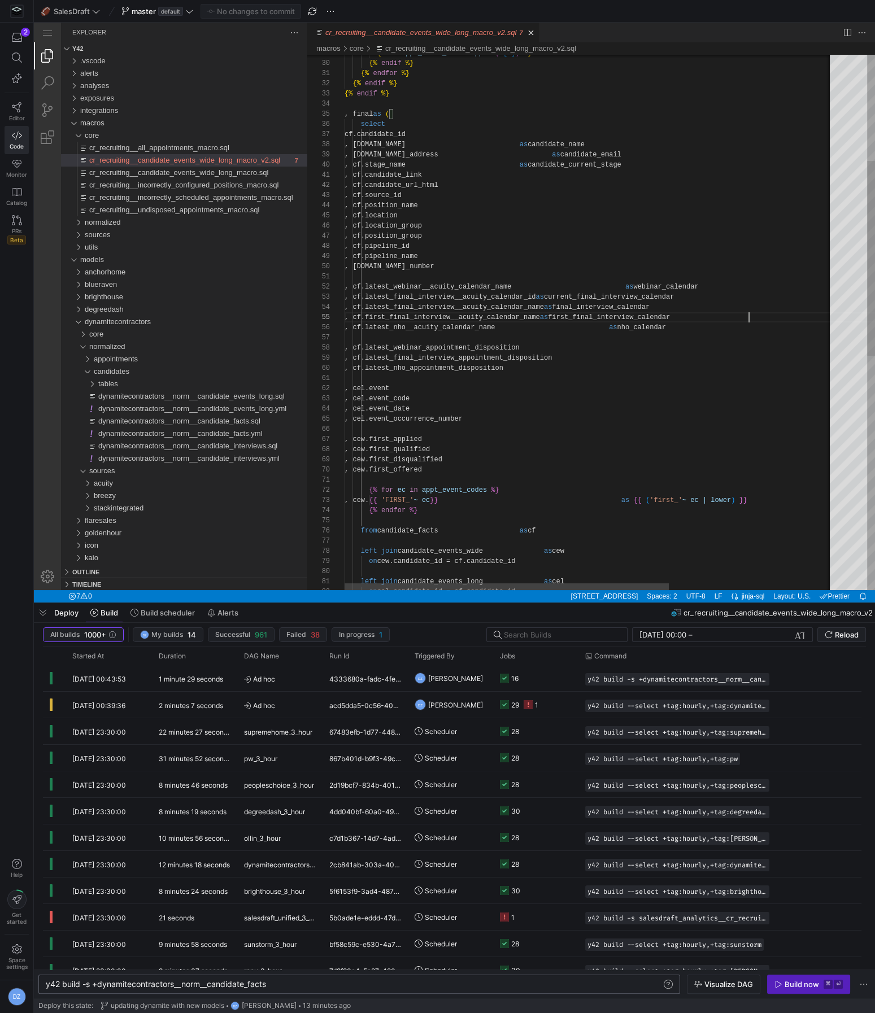
click at [749, 317] on div "{% do appt_event_codes . append ( r [ 0 ] ) %} {% endif %} {% endfor %} {% endi…" at bounding box center [712, 498] width 737 height 1470
click at [751, 331] on div "{% do appt_event_codes . append ( r [ 0 ] ) %} {% endif %} {% endfor %} {% endi…" at bounding box center [712, 498] width 737 height 1470
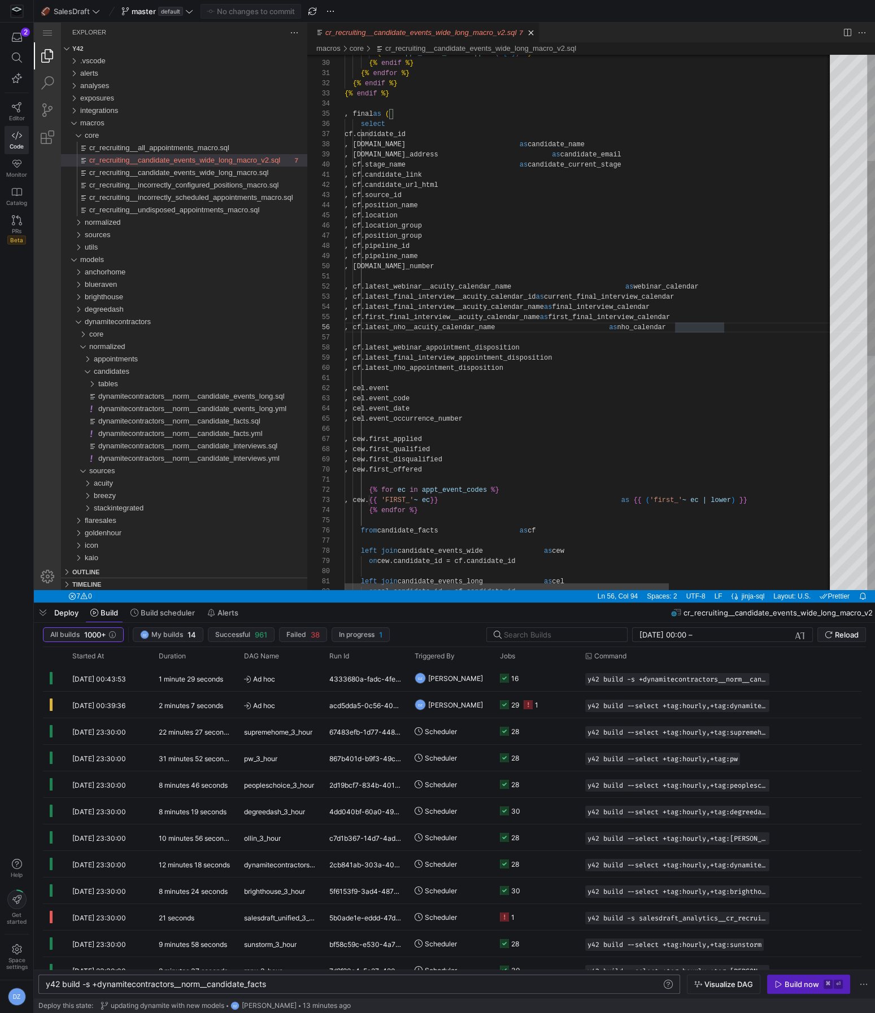
click at [530, 349] on div "{% do appt_event_codes . append ( r [ 0 ] ) %} {% endif %} {% endfor %} {% endi…" at bounding box center [712, 498] width 737 height 1470
click at [526, 339] on div "{% do appt_event_codes . append ( r [ 0 ] ) %} {% endif %} {% endfor %} {% endi…" at bounding box center [712, 498] width 737 height 1470
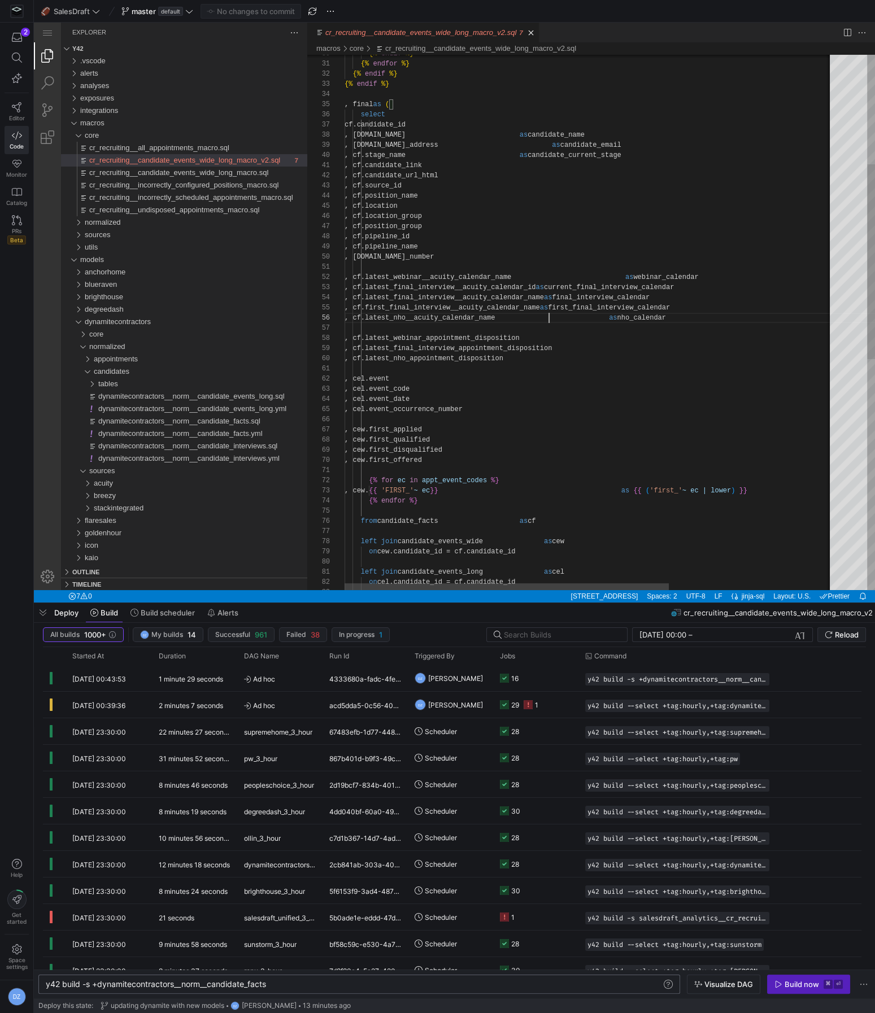
click at [548, 313] on div "{% endif %} {% endif %} , final as ( select cf.candidate_id , [DOMAIN_NAME] as …" at bounding box center [712, 489] width 737 height 1470
click at [544, 318] on div "{% endif %} {% endif %} , final as ( select cf.candidate_id , [DOMAIN_NAME] as …" at bounding box center [712, 489] width 737 height 1470
click at [554, 363] on div "{% endif %} {% endif %} , final as ( select cf.candidate_id , [DOMAIN_NAME] as …" at bounding box center [712, 489] width 737 height 1470
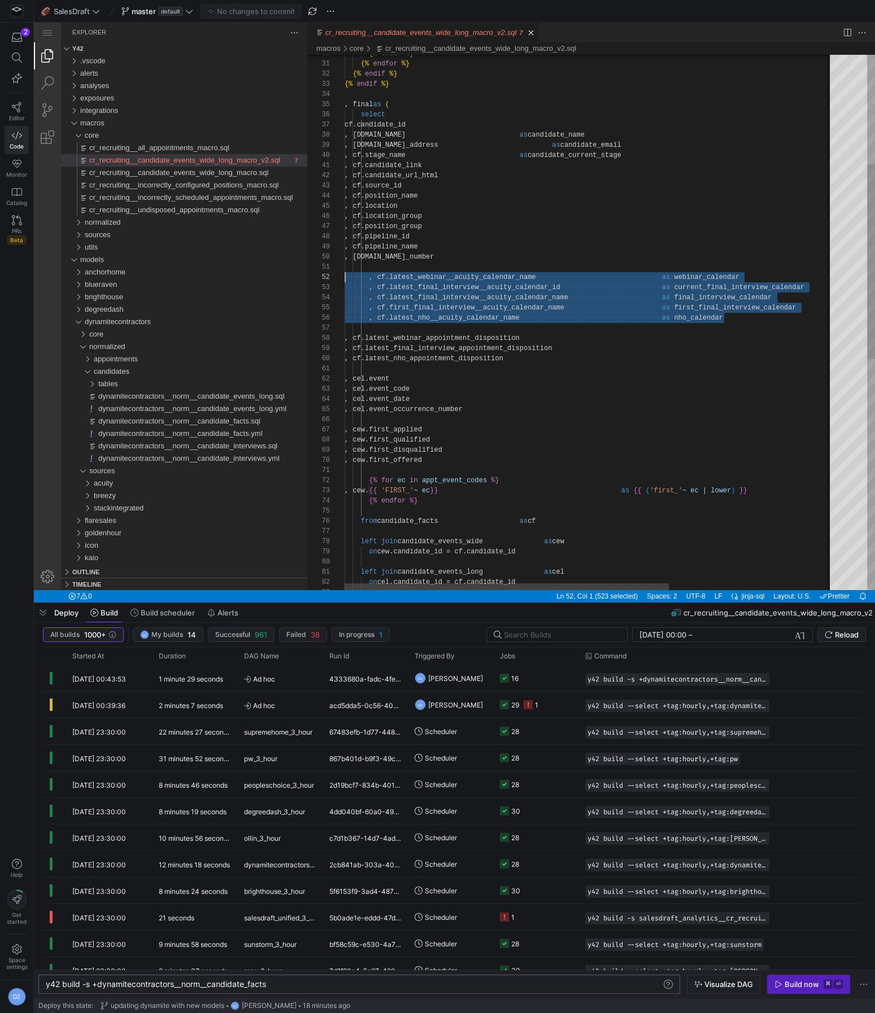
scroll to position [10, 0]
drag, startPoint x: 754, startPoint y: 316, endPoint x: 323, endPoint y: 278, distance: 433.0
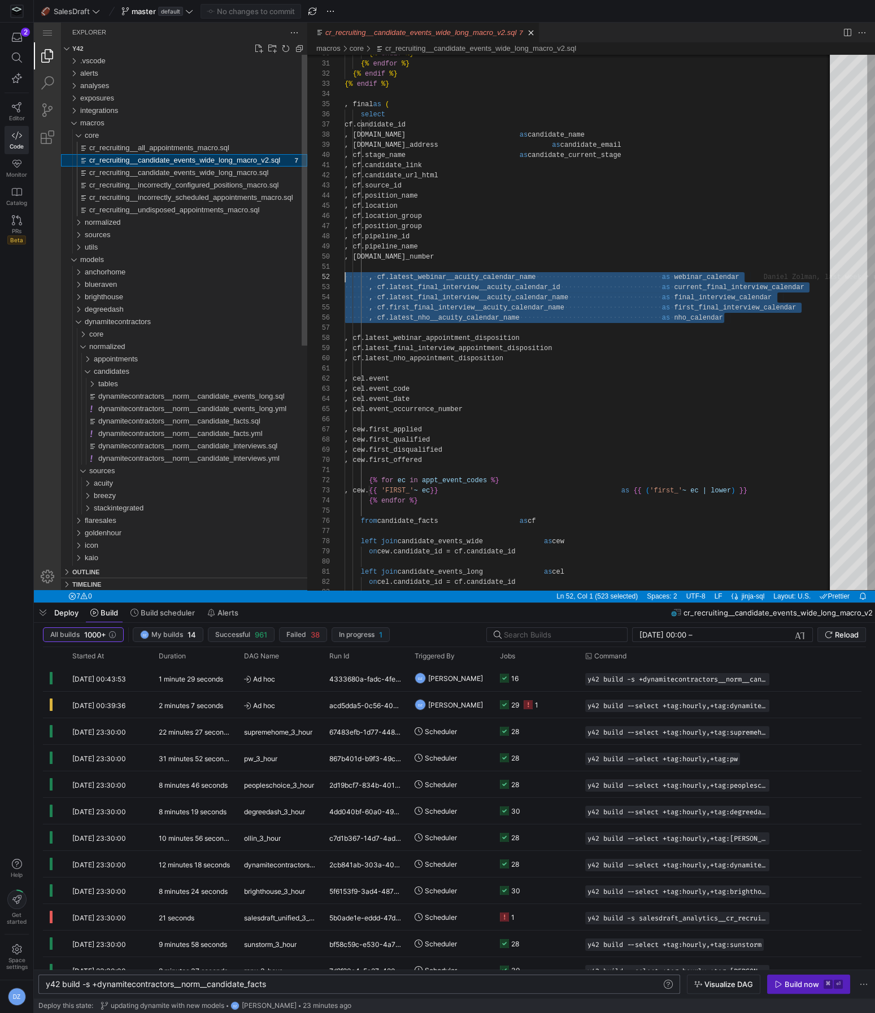
click at [151, 159] on span "cr_recruiting__candidate_events_wide_long_macro_v2.sql" at bounding box center [184, 160] width 191 height 8
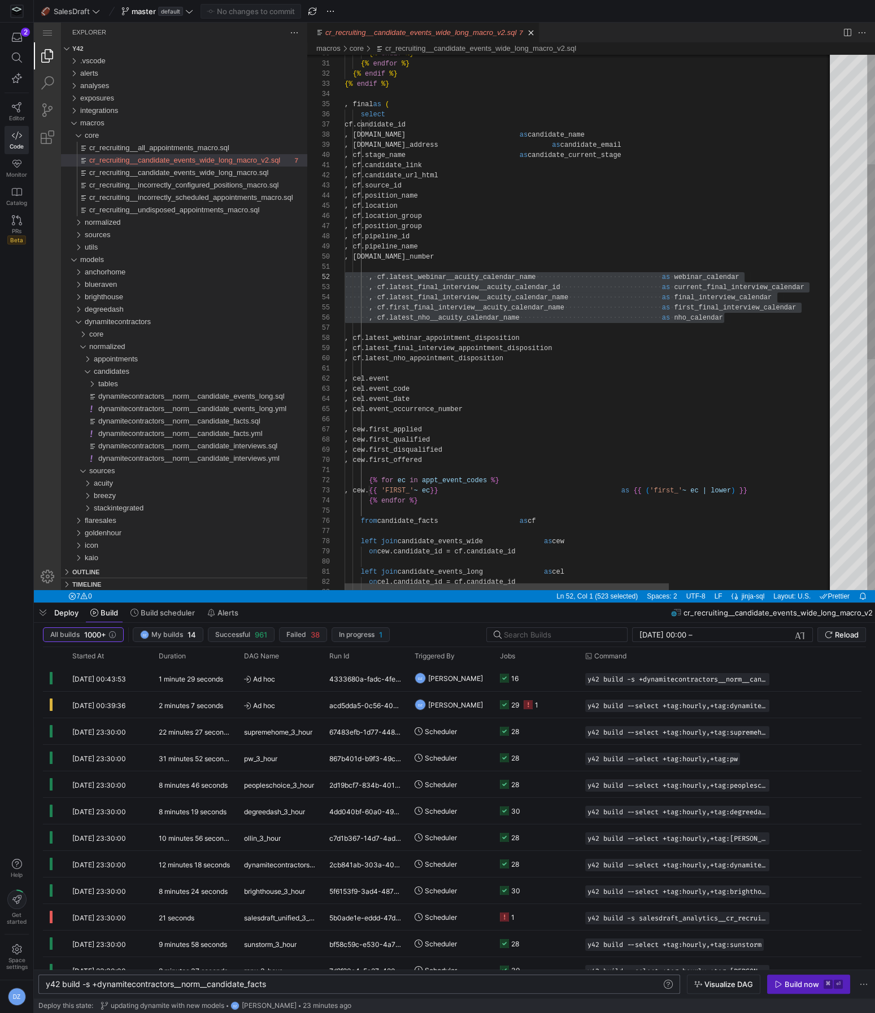
click at [684, 188] on div "{% endif %} {% endif %} , final as ( select cf.candidate_id , [DOMAIN_NAME] as …" at bounding box center [712, 489] width 737 height 1470
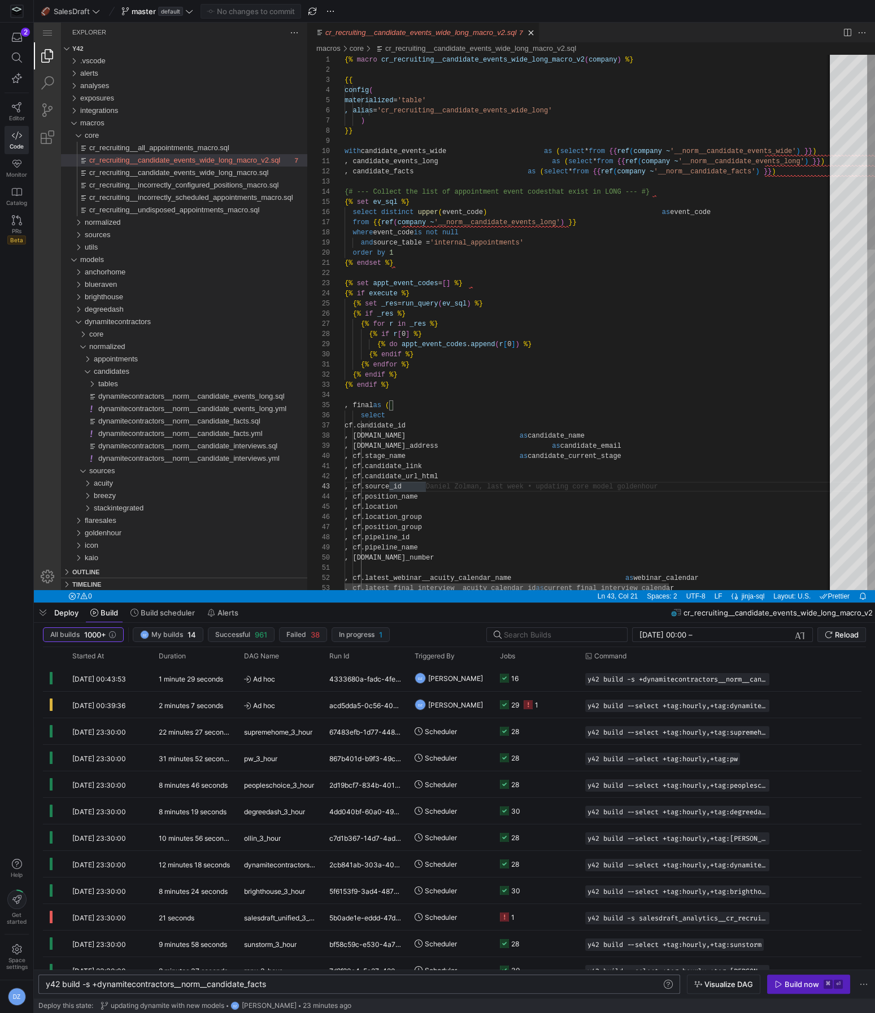
type textarea "{% macro cr_recruiting__candidate_events_wide_long_macro_v2(company) %} {{ conf…"
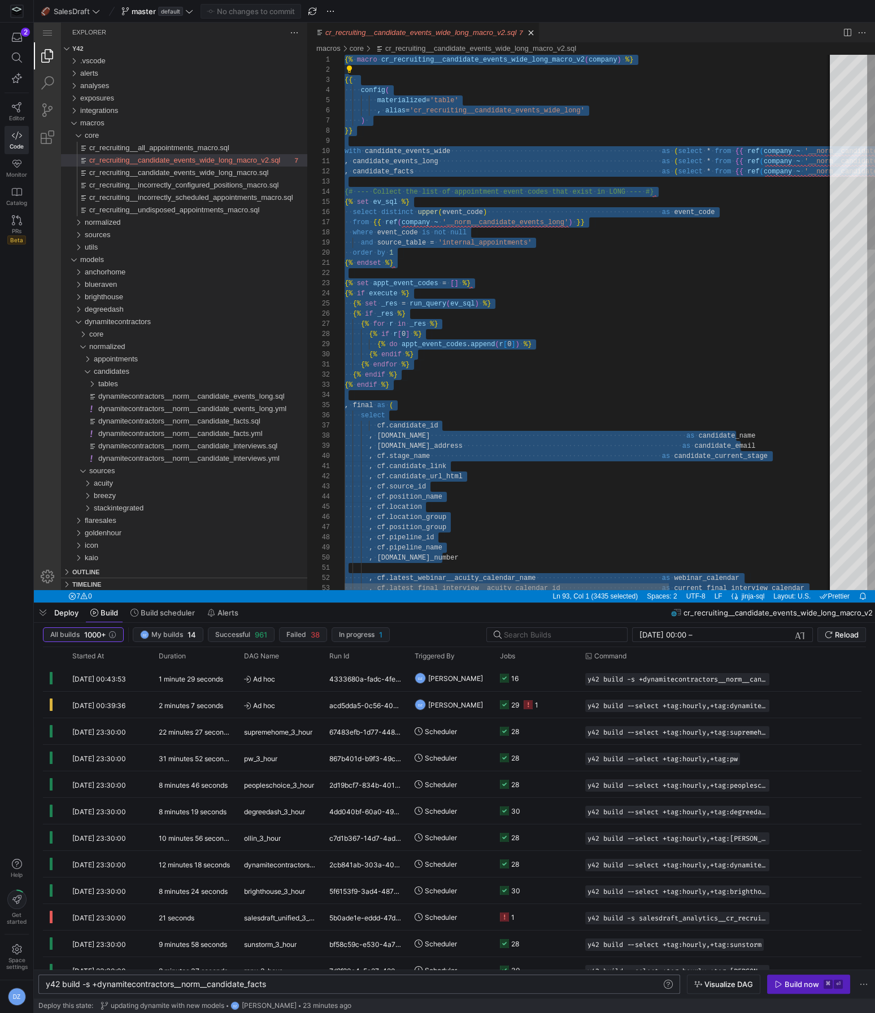
paste textarea "cr_recruiting__candidate_events_wide_long_macro_v2.sql, preview"
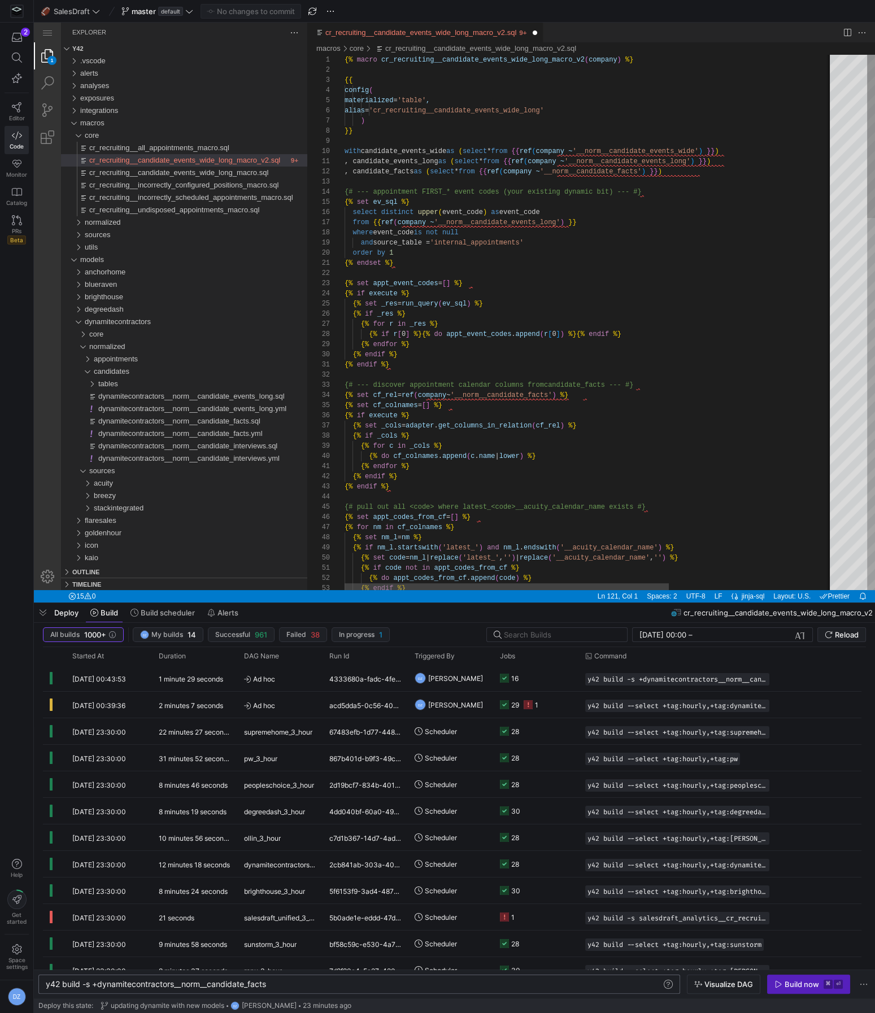
click at [637, 236] on div "{% do appt_codes_from_cf . append ( code ) %} {% endif %} {% if r [ 0 ] %} {% d…" at bounding box center [712, 932] width 737 height 1755
click at [620, 251] on div "{% do appt_codes_from_cf . append ( code ) %} {% endif %} {% if r [ 0 ] %} {% d…" at bounding box center [712, 932] width 737 height 1755
type textarea "{% endset %} {% set appt_event_codes = [] %} {% if execute %} {% set _res = run…"
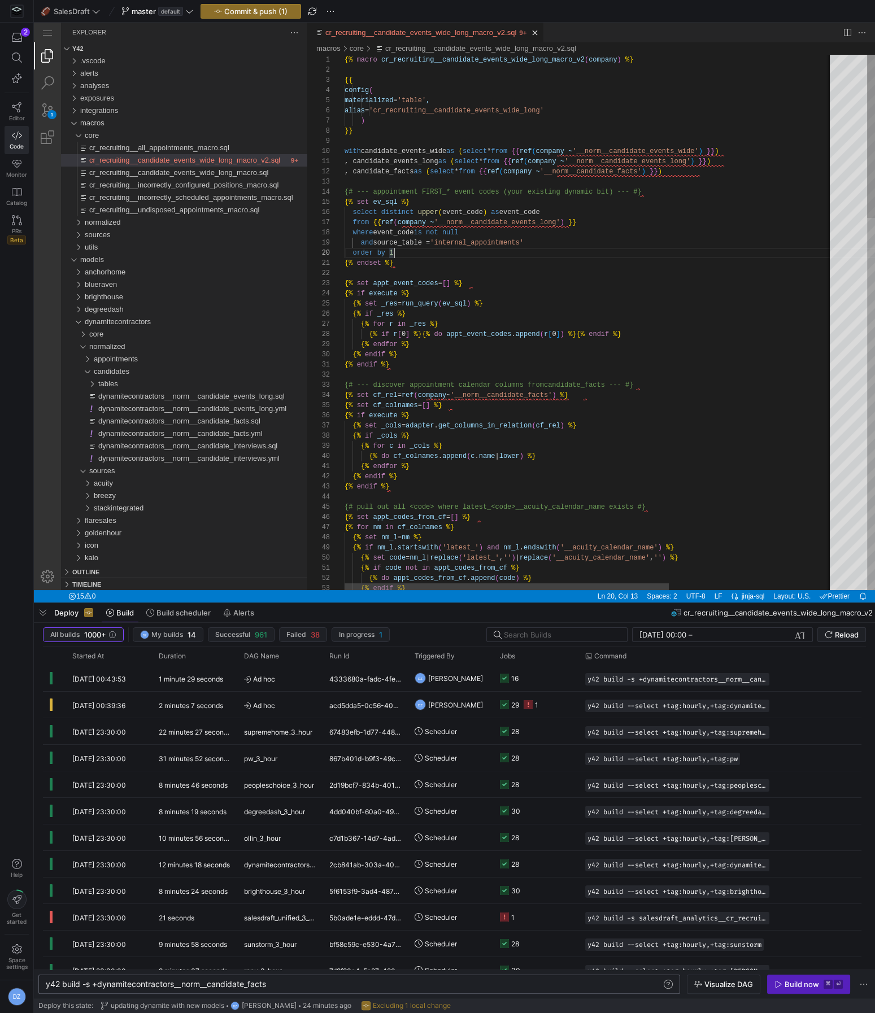
click at [466, 322] on div "{% do appt_codes_from_cf . append ( code ) %} {% endif %} {% if r [ 0 ] %} {% d…" at bounding box center [712, 932] width 737 height 1755
